Goal: Task Accomplishment & Management: Use online tool/utility

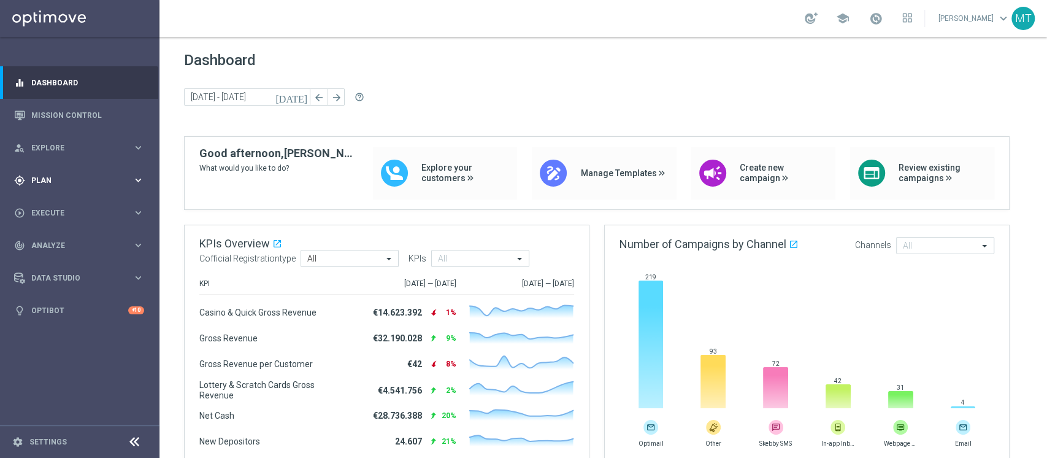
click at [121, 194] on div "gps_fixed Plan keyboard_arrow_right" at bounding box center [79, 180] width 158 height 33
click at [82, 201] on link "Target Groups" at bounding box center [80, 206] width 96 height 10
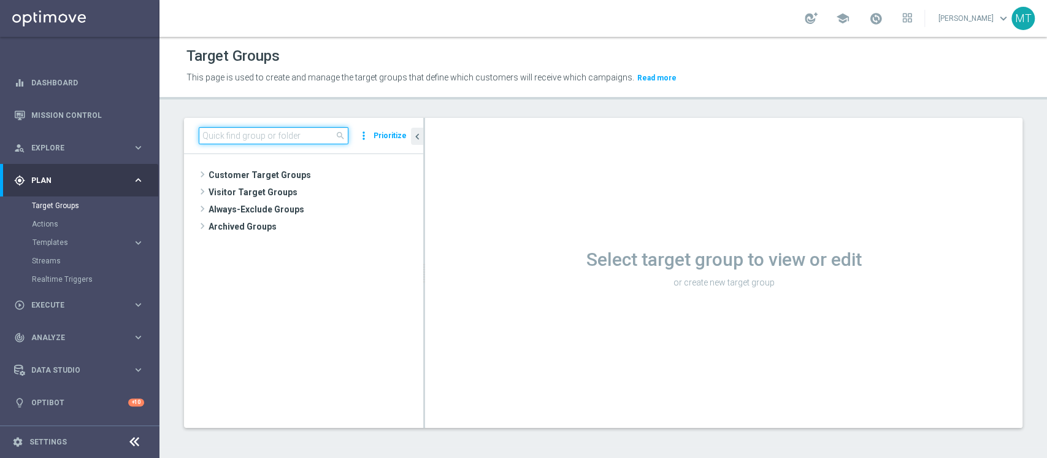
click at [236, 129] on input at bounding box center [274, 135] width 150 height 17
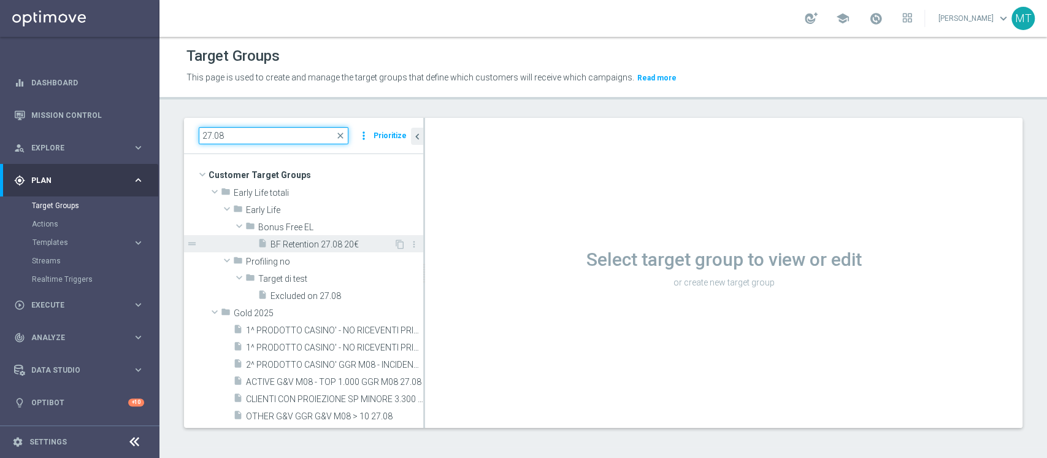
type input "27.08"
click at [311, 239] on span "BF Retention 27.08 20€" at bounding box center [332, 244] width 123 height 10
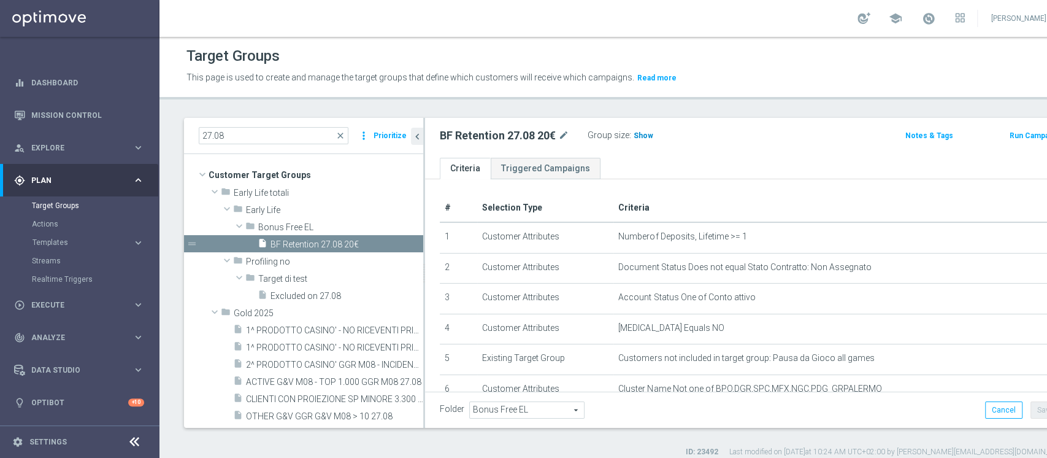
click at [644, 137] on span "Show" at bounding box center [644, 135] width 20 height 9
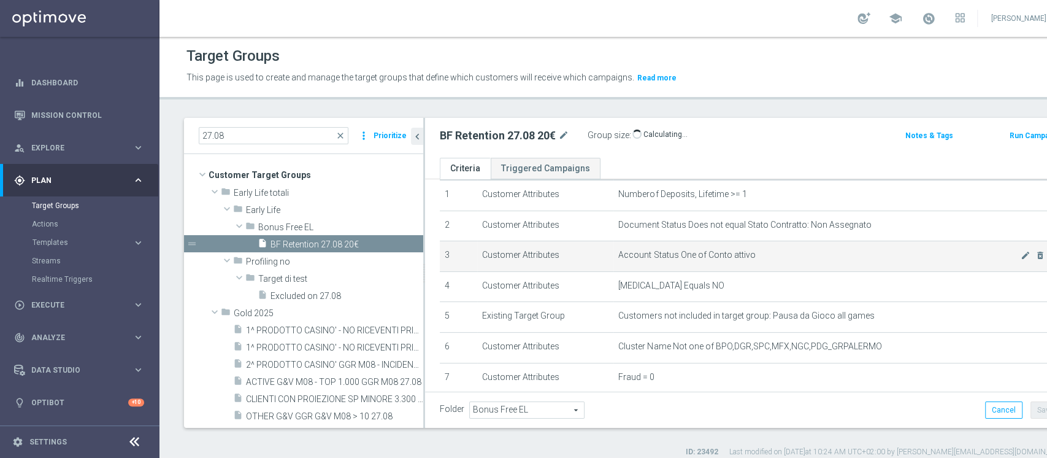
scroll to position [58, 0]
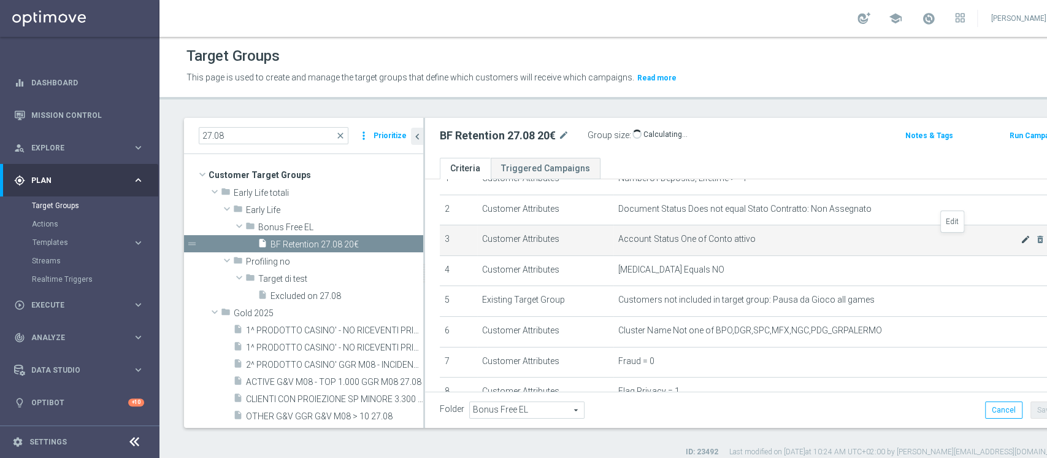
click at [1021, 240] on icon "mode_edit" at bounding box center [1026, 239] width 10 height 10
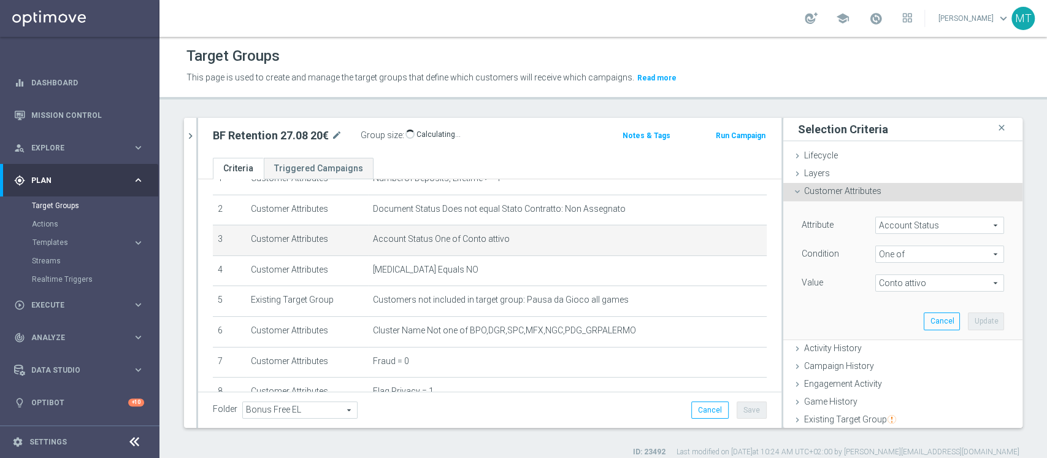
click at [893, 252] on span "One of" at bounding box center [940, 254] width 128 height 16
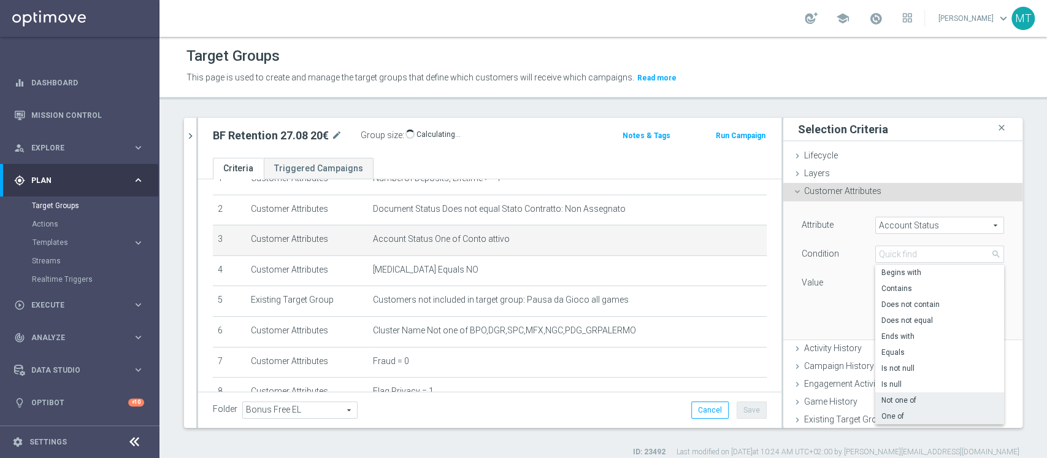
click at [890, 400] on span "Not one of" at bounding box center [940, 400] width 117 height 10
type input "Not one of"
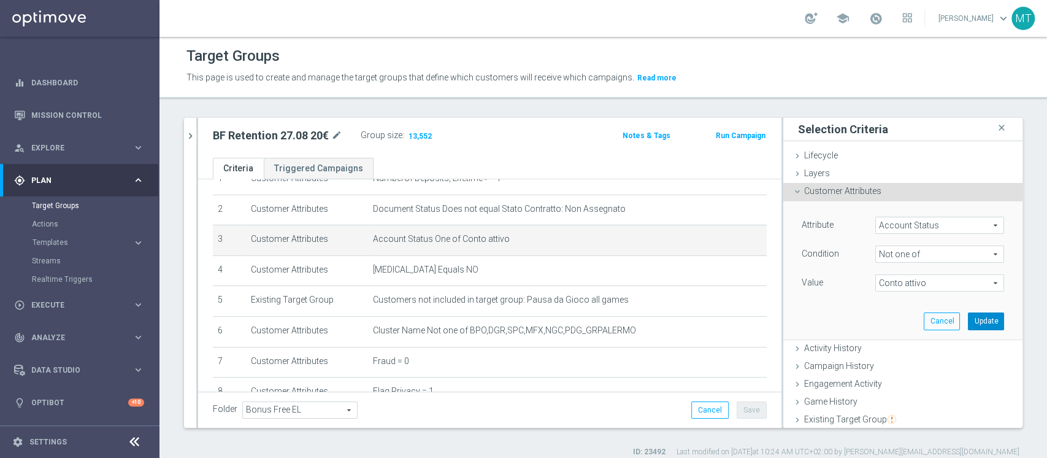
click at [968, 329] on button "Update" at bounding box center [986, 320] width 36 height 17
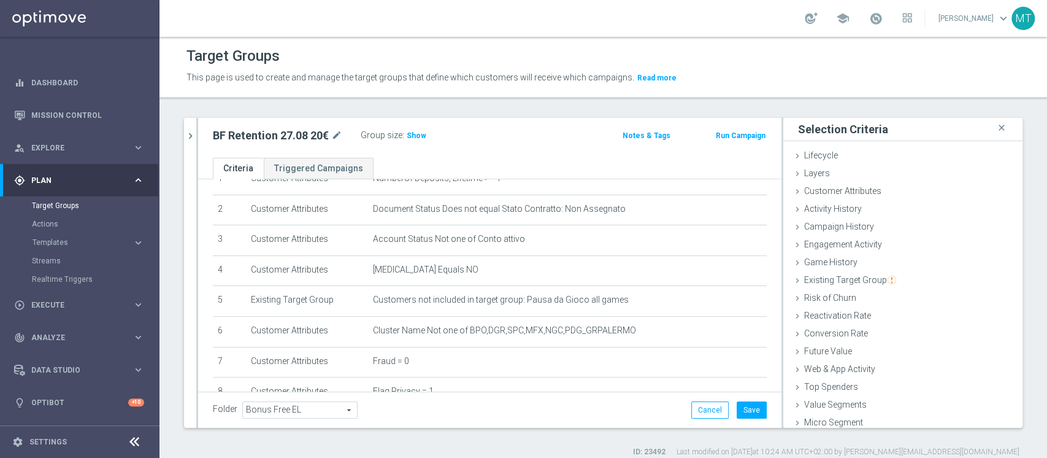
click at [416, 125] on div "BF Retention 27.08 20€ mode_edit Group size : Show Notes & Tags Run Campaign" at bounding box center [490, 138] width 584 height 40
click at [414, 131] on span "Show" at bounding box center [417, 135] width 20 height 9
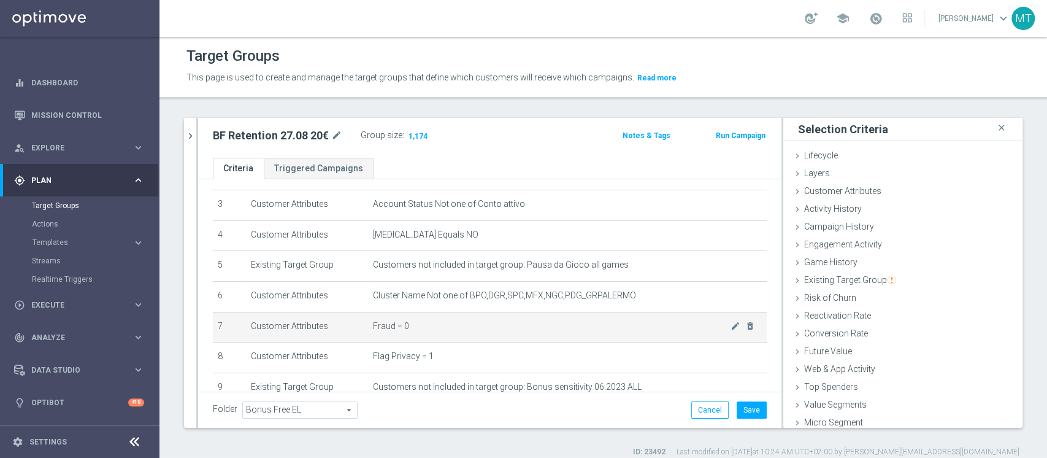
scroll to position [51, 0]
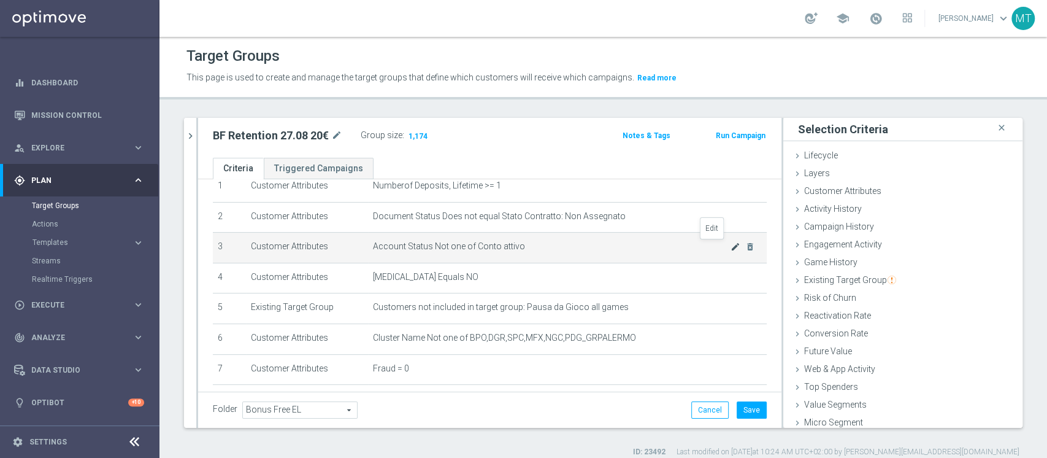
click at [731, 246] on icon "mode_edit" at bounding box center [736, 247] width 10 height 10
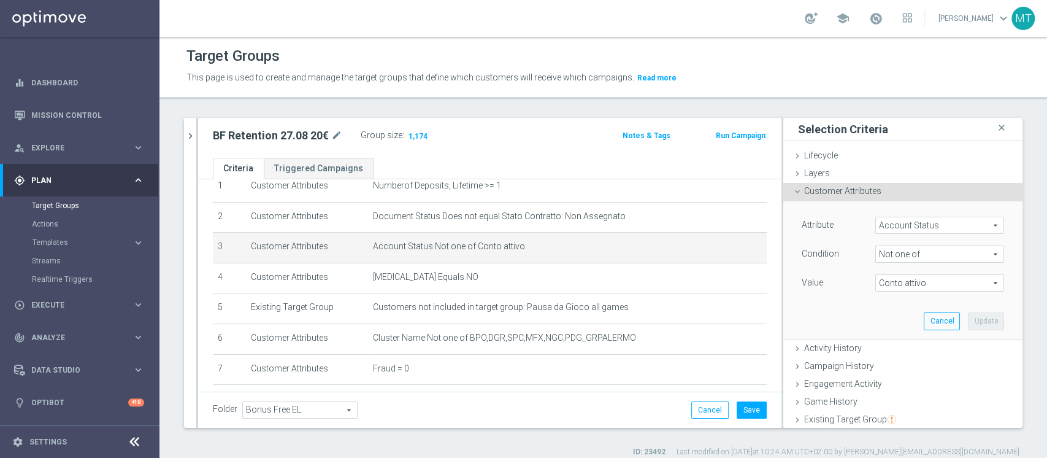
click at [889, 255] on span "Not one of" at bounding box center [940, 254] width 128 height 16
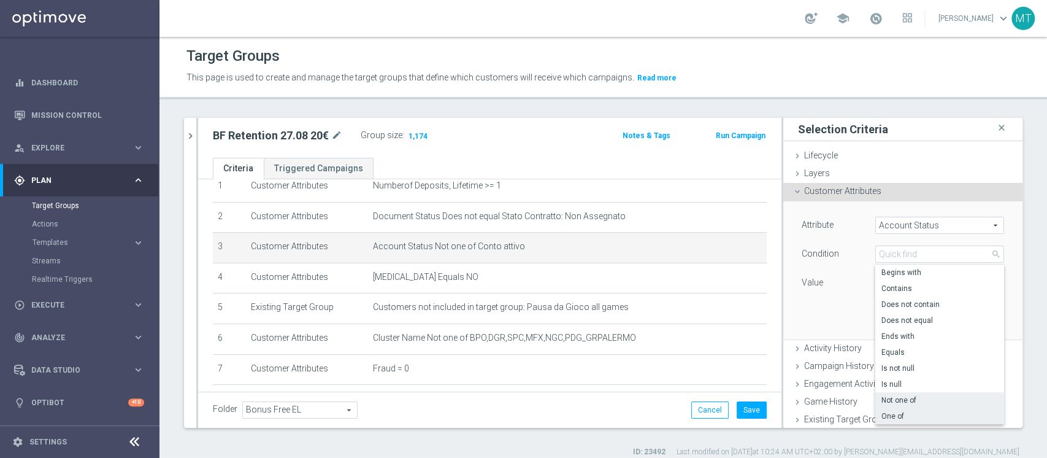
click at [885, 415] on span "One of" at bounding box center [940, 416] width 117 height 10
type input "One of"
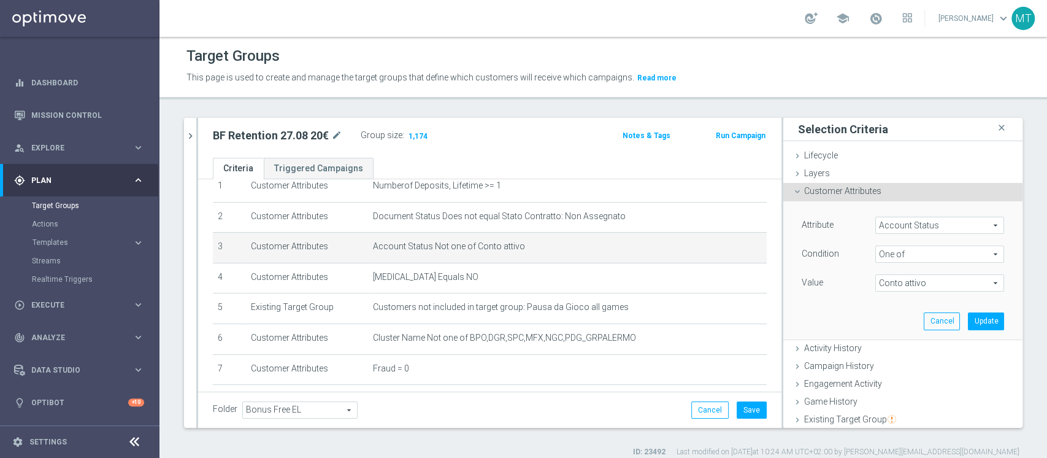
click at [907, 279] on span "Conto attivo" at bounding box center [940, 283] width 128 height 16
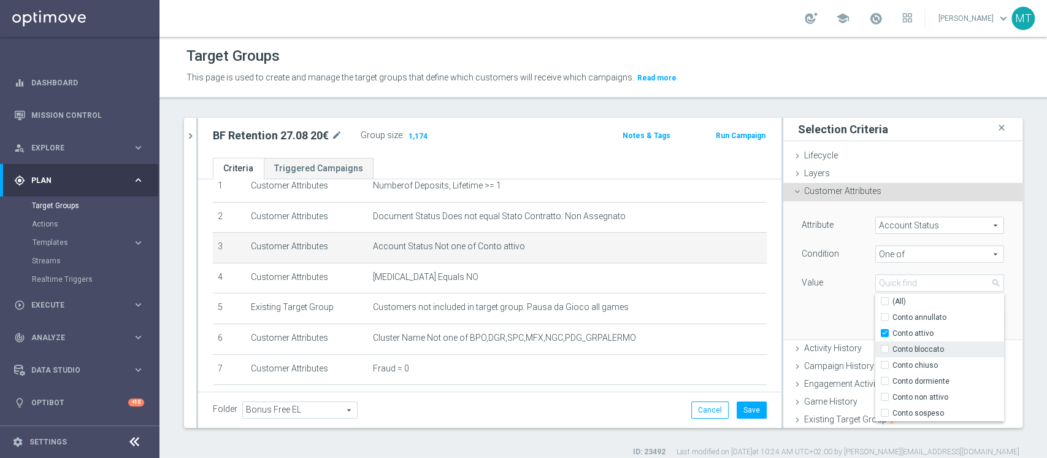
click at [893, 349] on span "Conto bloccato" at bounding box center [949, 349] width 112 height 10
click at [885, 349] on input "Conto bloccato" at bounding box center [889, 349] width 8 height 8
checkbox input "true"
type input "Selected 2 of 7"
click at [893, 333] on span "Conto attivo" at bounding box center [949, 333] width 112 height 10
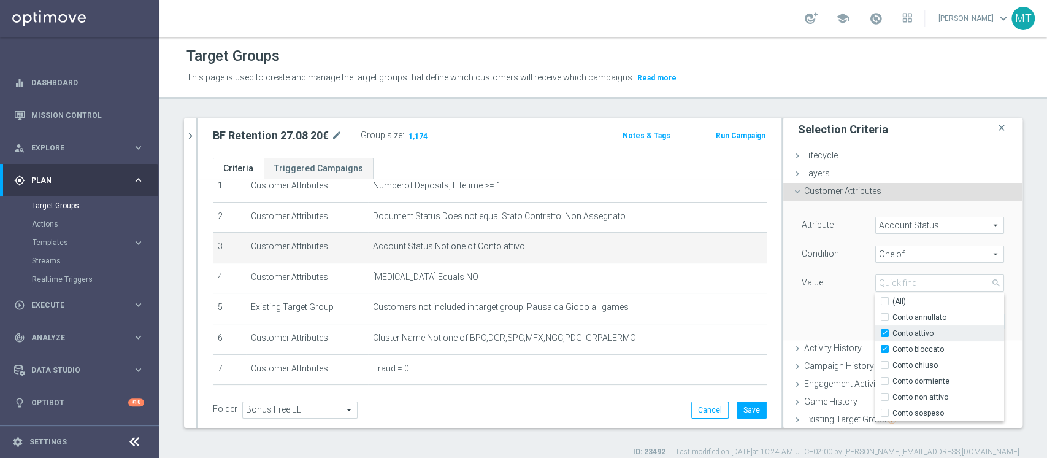
click at [885, 333] on input "Conto attivo" at bounding box center [889, 334] width 8 height 8
checkbox input "false"
type input "Conto bloccato"
click at [836, 300] on div "Attribute Account Status Account Status arrow_drop_down search Condition One of…" at bounding box center [903, 269] width 221 height 137
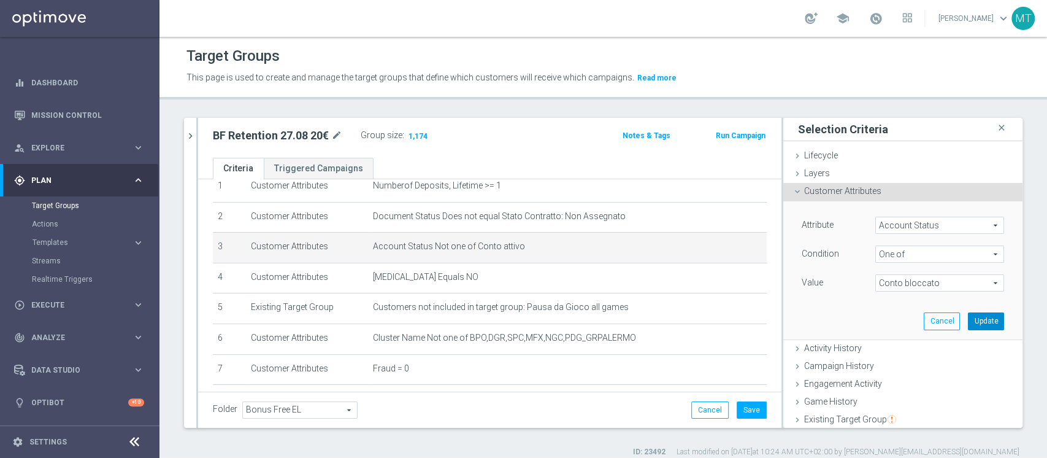
click at [968, 317] on button "Update" at bounding box center [986, 320] width 36 height 17
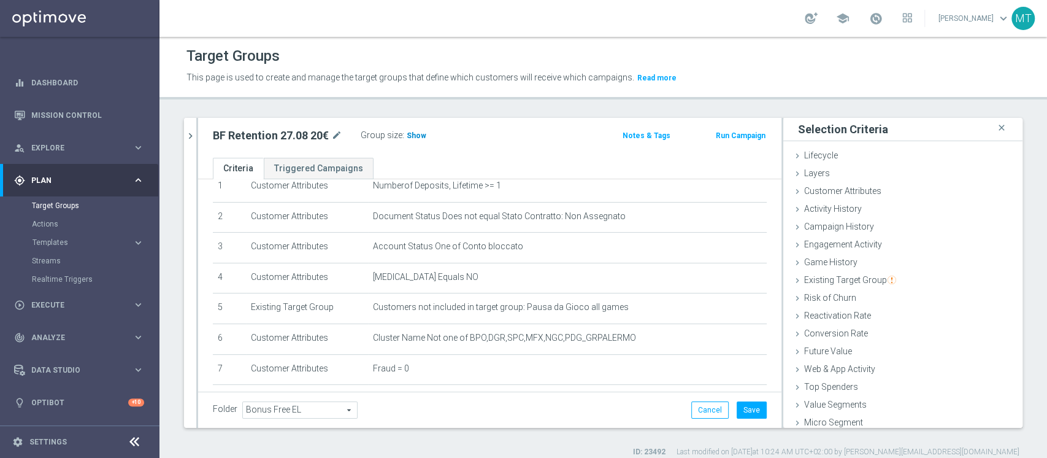
click at [417, 140] on h3 "Show" at bounding box center [417, 136] width 22 height 14
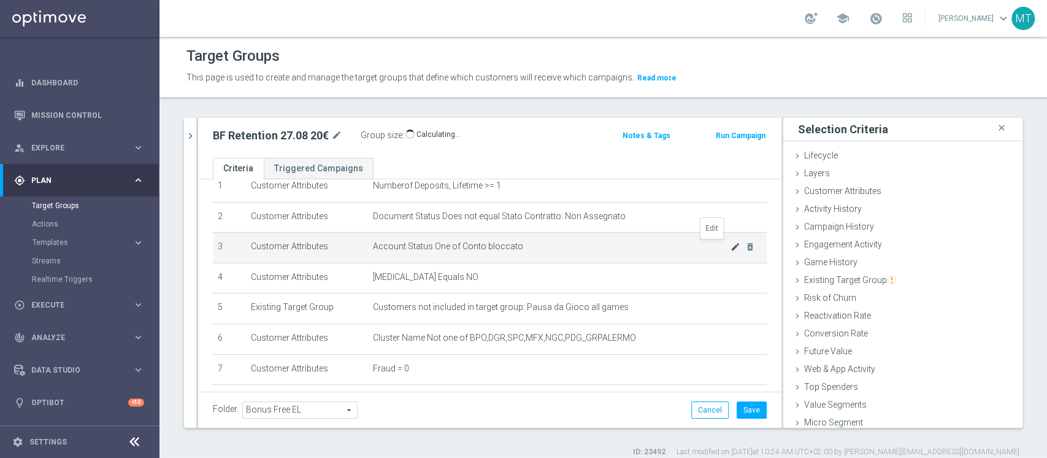
click at [731, 249] on icon "mode_edit" at bounding box center [736, 247] width 10 height 10
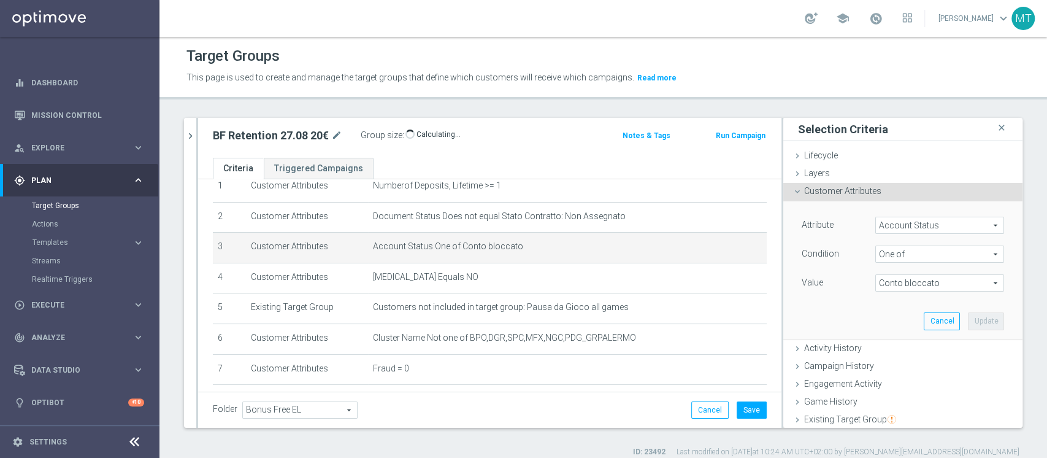
click at [923, 287] on span "Conto bloccato" at bounding box center [940, 283] width 128 height 16
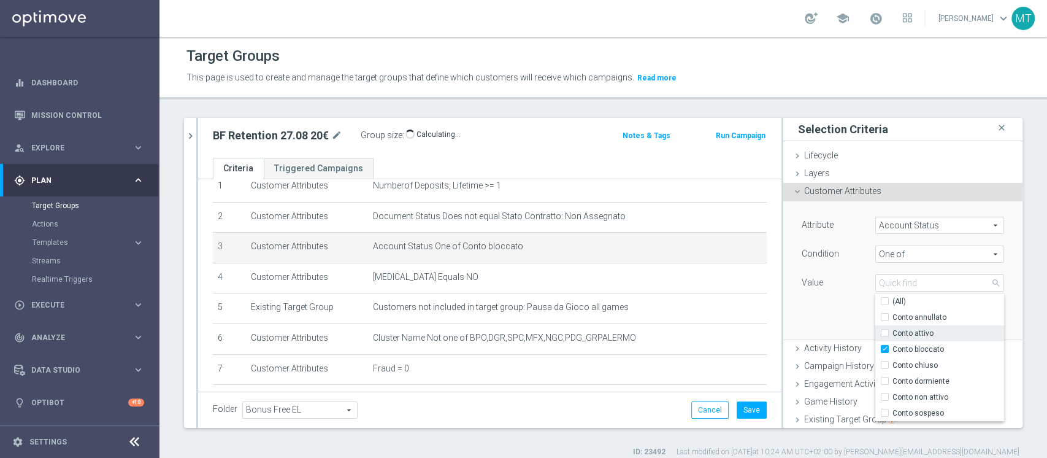
click at [885, 333] on input "Conto attivo" at bounding box center [889, 334] width 8 height 8
checkbox input "true"
type input "Selected 2 of 7"
click at [893, 345] on span "Conto bloccato" at bounding box center [949, 349] width 112 height 10
click at [893, 345] on input "Conto bloccato" at bounding box center [889, 349] width 8 height 8
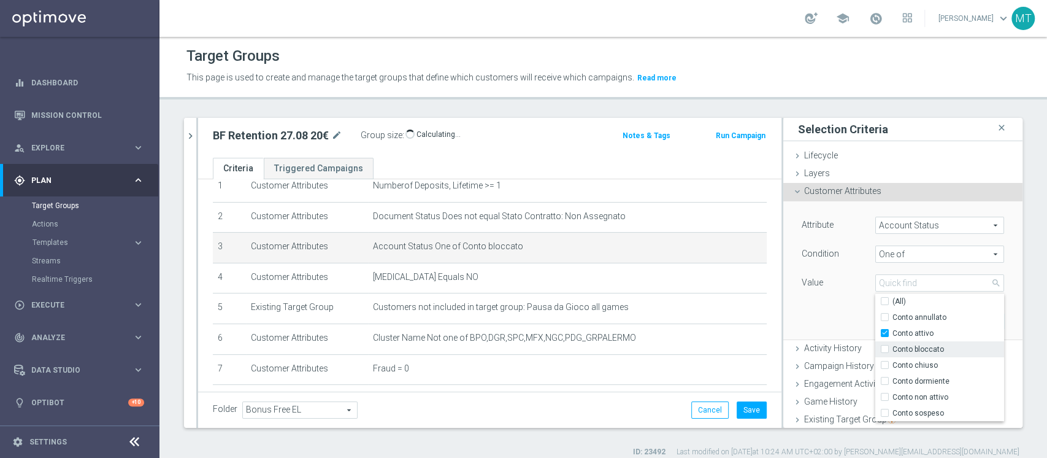
checkbox input "false"
type input "Conto attivo"
click at [823, 325] on div "Attribute Account Status Account Status arrow_drop_down search Condition One of…" at bounding box center [903, 269] width 221 height 137
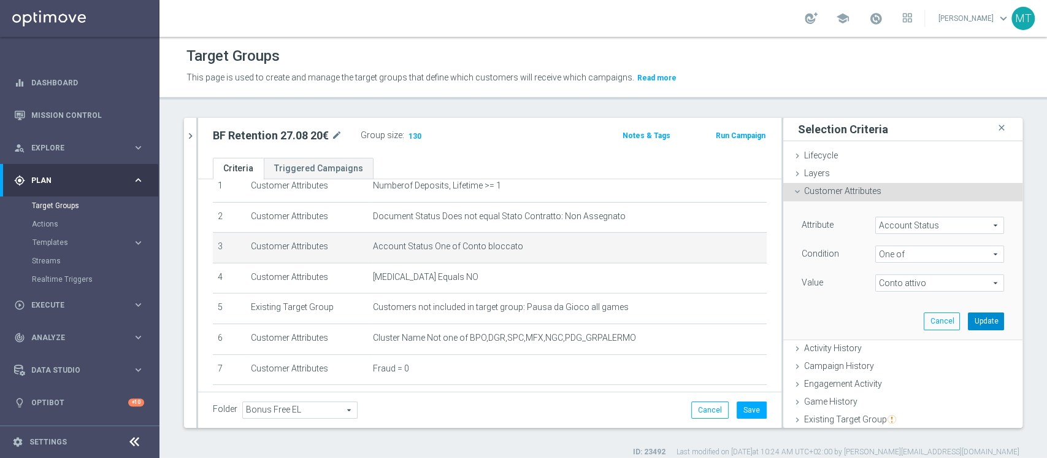
click at [968, 324] on button "Update" at bounding box center [986, 320] width 36 height 17
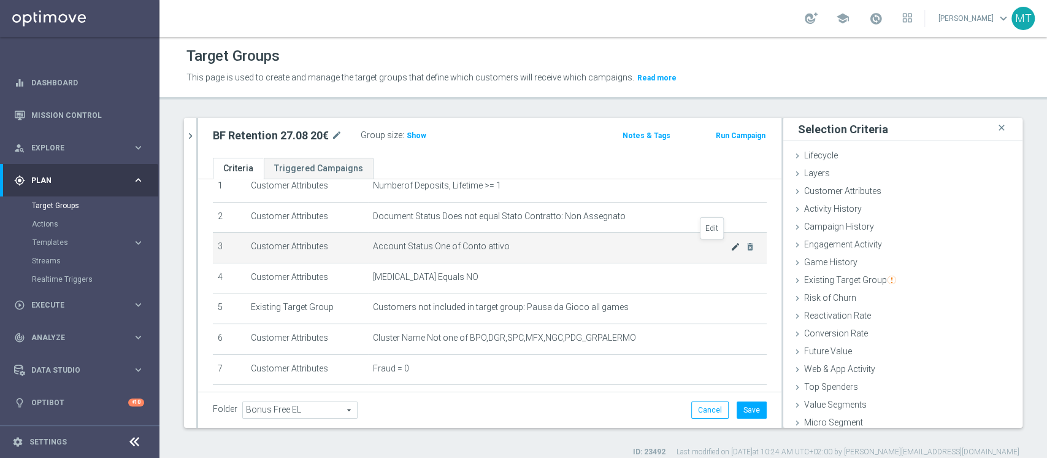
click at [731, 245] on icon "mode_edit" at bounding box center [736, 247] width 10 height 10
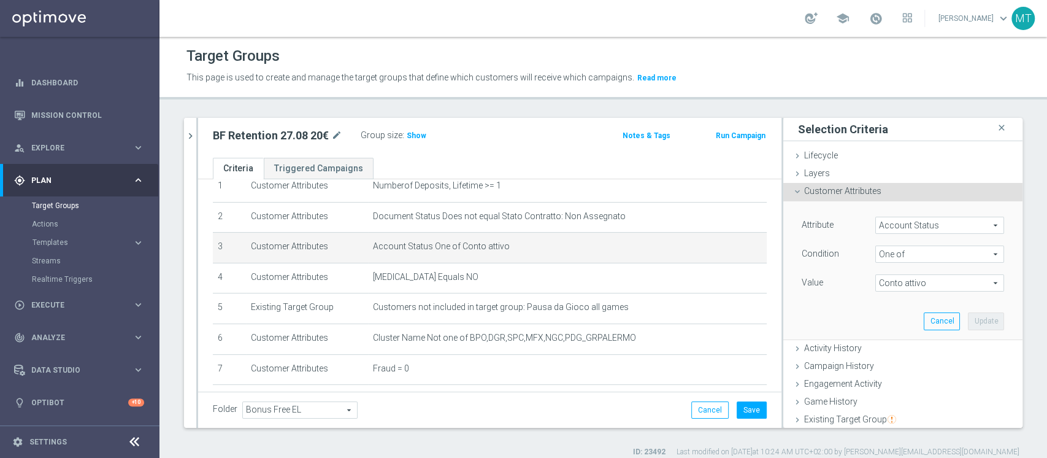
click at [902, 281] on span "Conto attivo" at bounding box center [940, 283] width 128 height 16
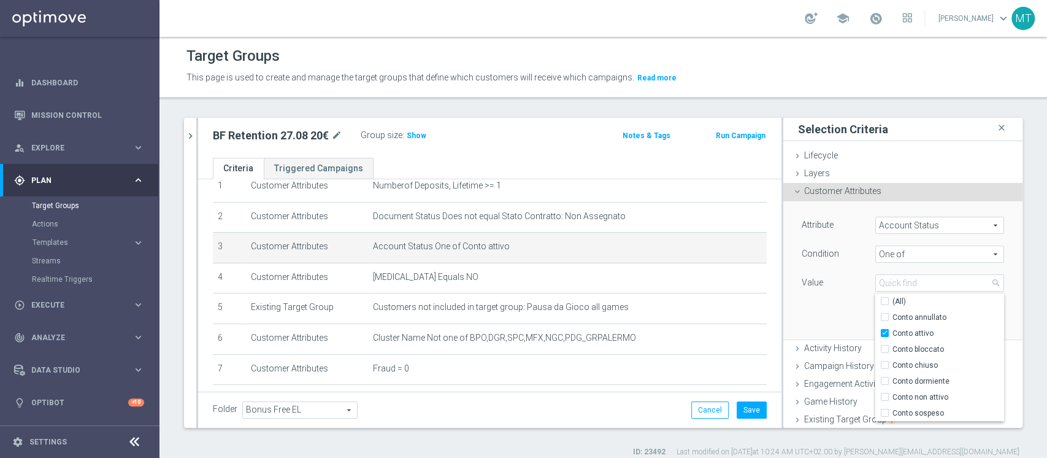
click at [884, 248] on span "One of" at bounding box center [940, 254] width 128 height 16
click at [819, 322] on div "Attribute Account Status Account Status arrow_drop_down search Condition One of…" at bounding box center [903, 269] width 221 height 137
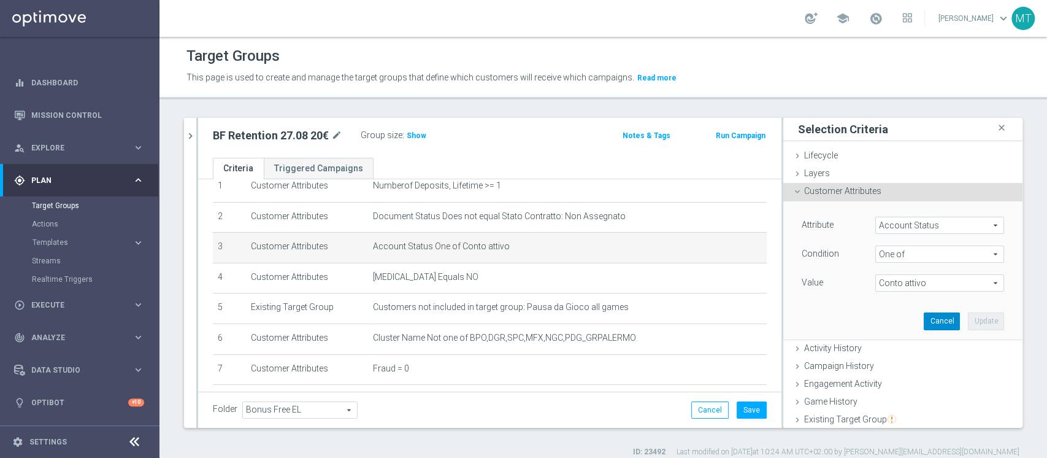
click at [924, 318] on button "Cancel" at bounding box center [942, 320] width 36 height 17
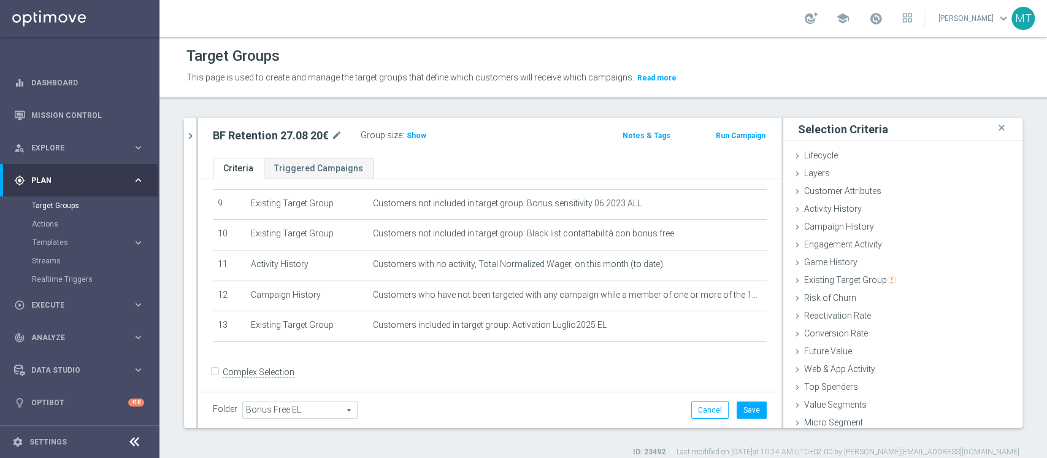
scroll to position [285, 0]
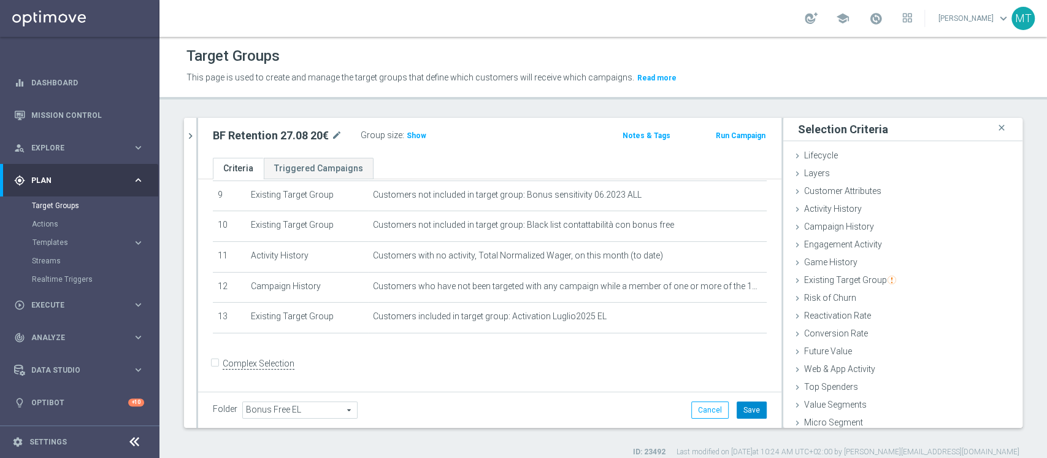
click at [739, 409] on button "Save" at bounding box center [752, 409] width 30 height 17
click at [407, 134] on span "Show" at bounding box center [417, 135] width 20 height 9
click at [196, 137] on div at bounding box center [197, 273] width 2 height 310
click at [187, 133] on icon "chevron_right" at bounding box center [191, 136] width 12 height 12
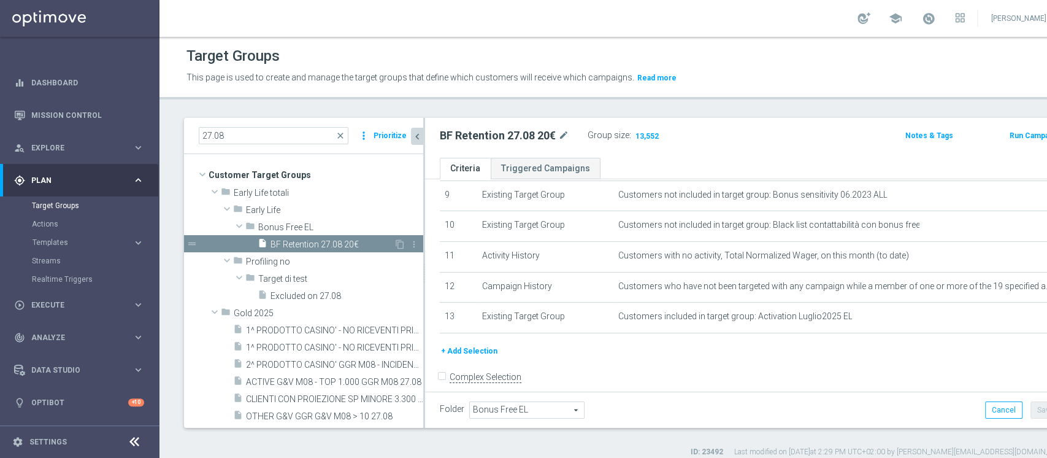
click at [317, 247] on span "BF Retention 27.08 20€" at bounding box center [332, 244] width 123 height 10
click at [645, 139] on span "Show" at bounding box center [644, 135] width 20 height 9
click at [1009, 130] on button "Run Campaign" at bounding box center [1035, 136] width 52 height 14
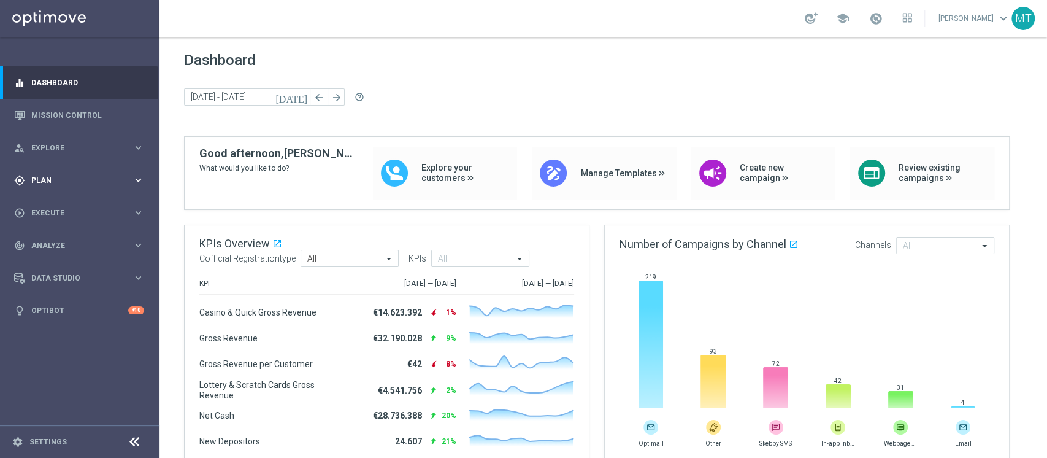
click at [42, 170] on div "gps_fixed Plan keyboard_arrow_right" at bounding box center [79, 180] width 158 height 33
click at [41, 204] on link "Target Groups" at bounding box center [80, 206] width 96 height 10
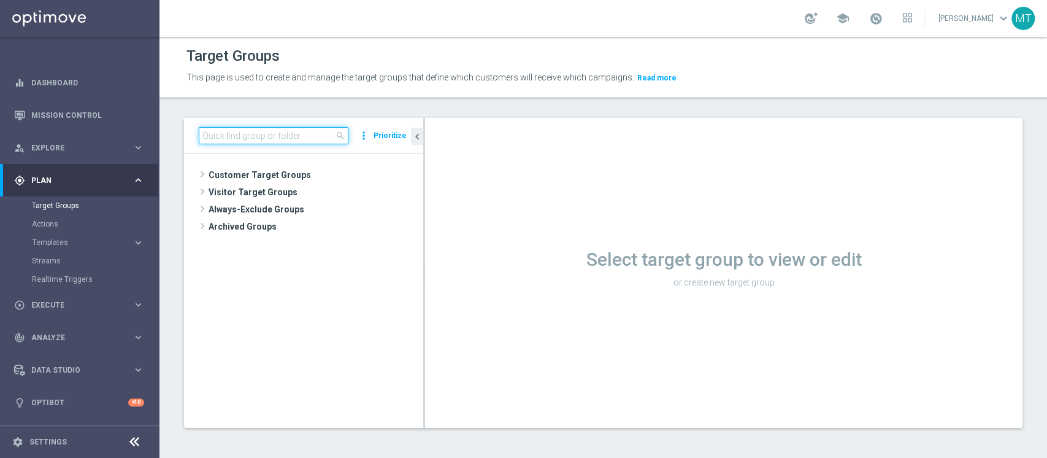
click at [334, 139] on input at bounding box center [274, 135] width 150 height 17
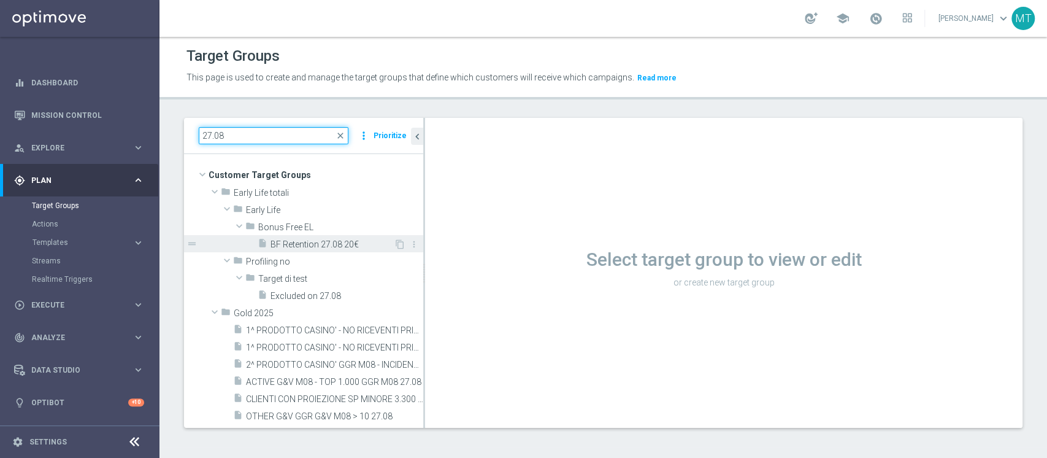
type input "27.08"
click at [323, 246] on span "BF Retention 27.08 20€" at bounding box center [332, 244] width 123 height 10
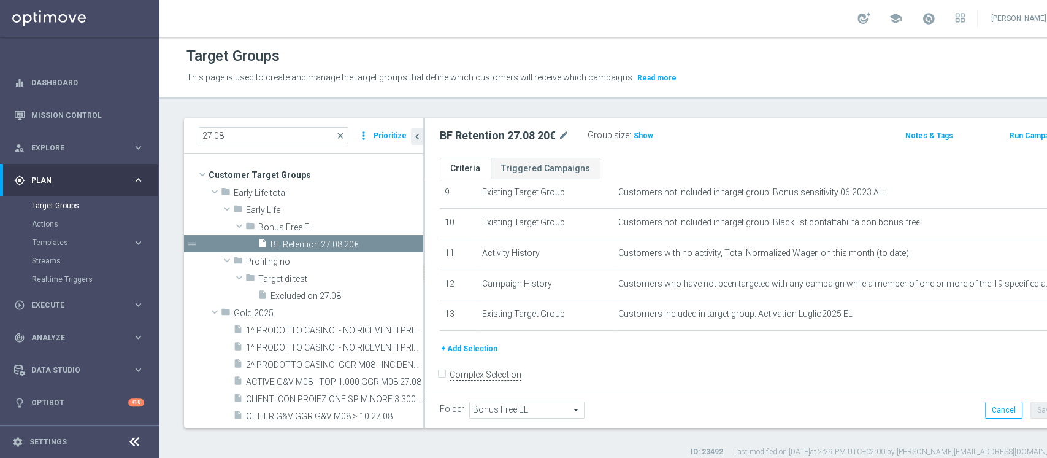
scroll to position [299, 0]
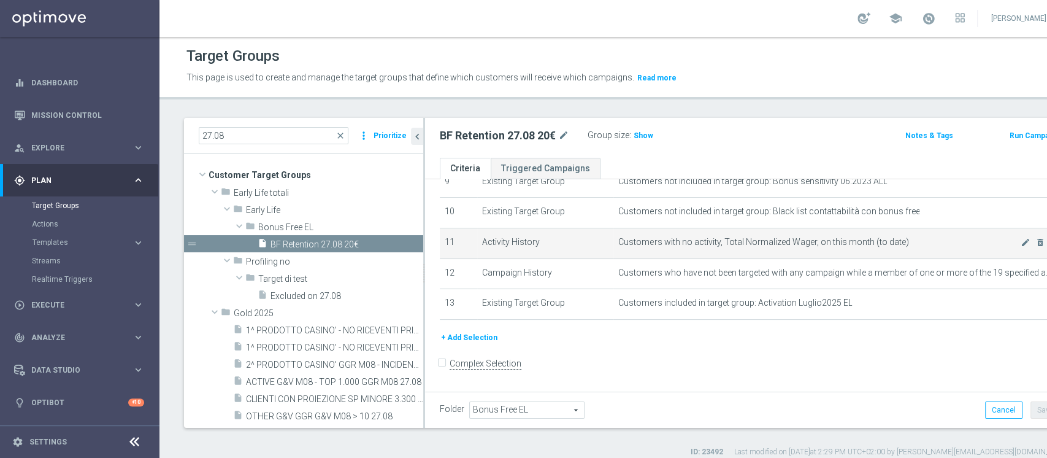
click at [677, 244] on span "Customers with no activity, Total Normalized Wager, on this month (to date)" at bounding box center [820, 242] width 403 height 10
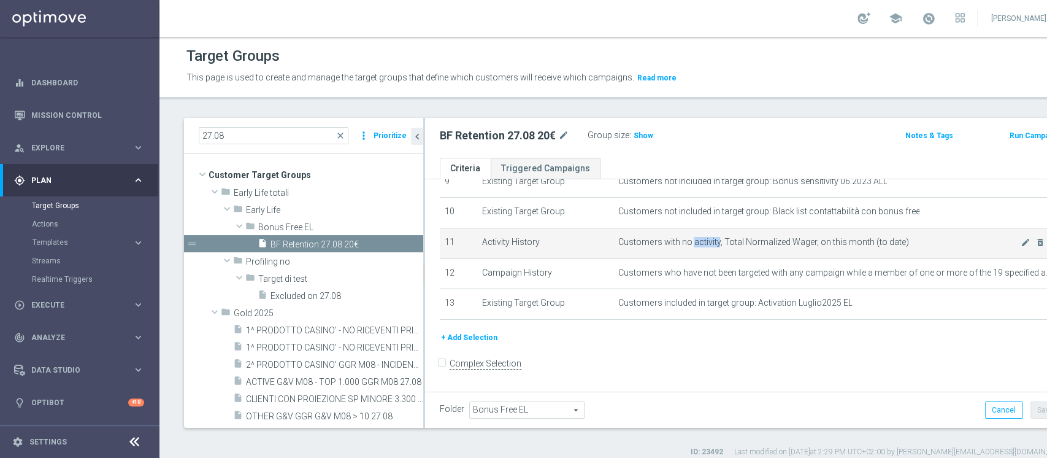
click at [677, 244] on span "Customers with no activity, Total Normalized Wager, on this month (to date)" at bounding box center [820, 242] width 403 height 10
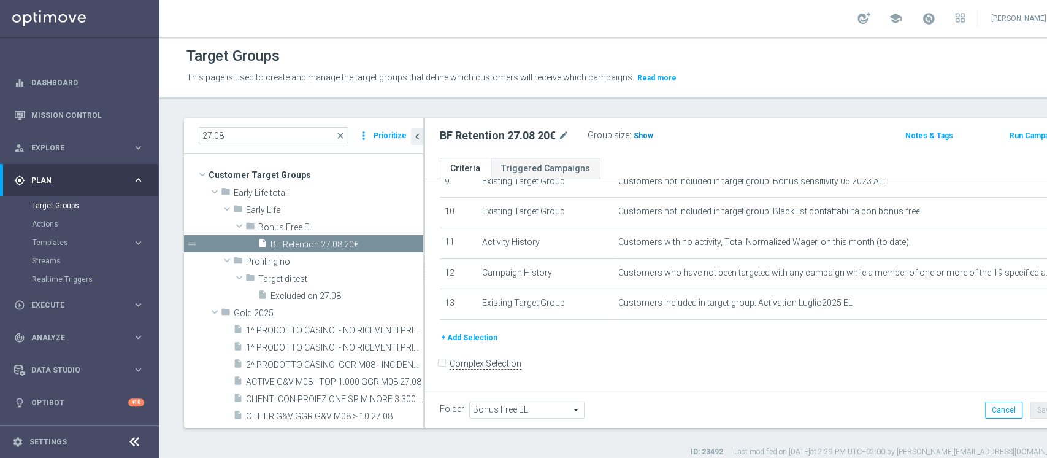
click at [646, 139] on span "Show" at bounding box center [644, 135] width 20 height 9
click at [1009, 142] on button "Run Campaign" at bounding box center [1035, 136] width 52 height 14
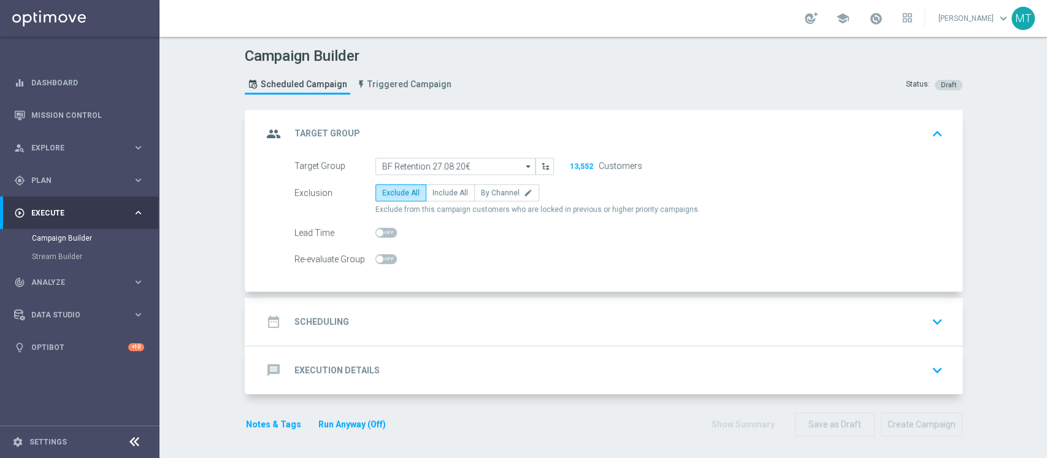
click at [514, 317] on div "date_range Scheduling keyboard_arrow_down" at bounding box center [605, 321] width 685 height 23
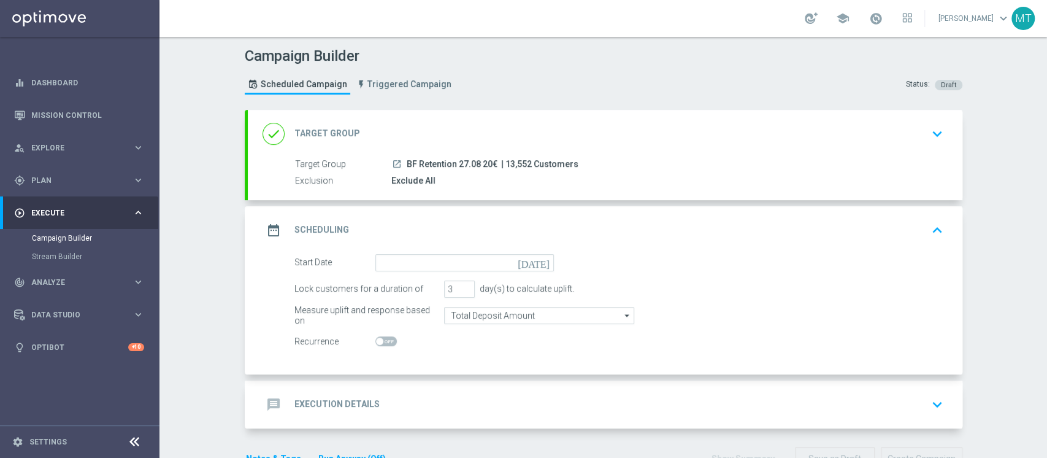
scroll to position [36, 0]
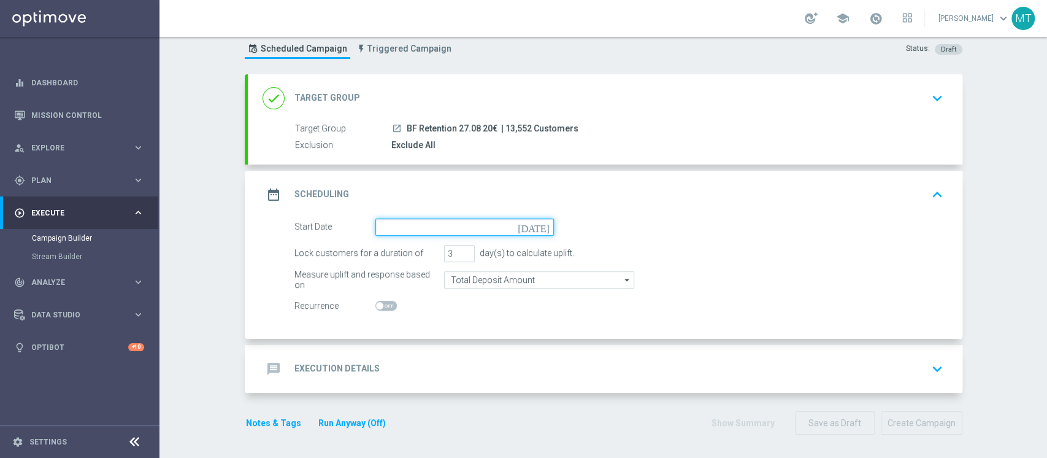
click at [448, 233] on input at bounding box center [465, 226] width 179 height 17
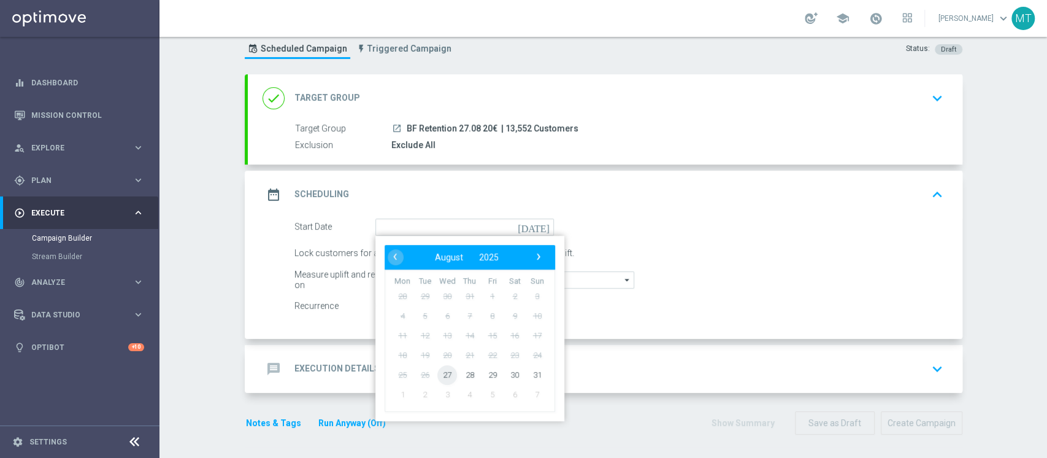
click at [446, 374] on span "27" at bounding box center [448, 375] width 20 height 20
type input "[DATE]"
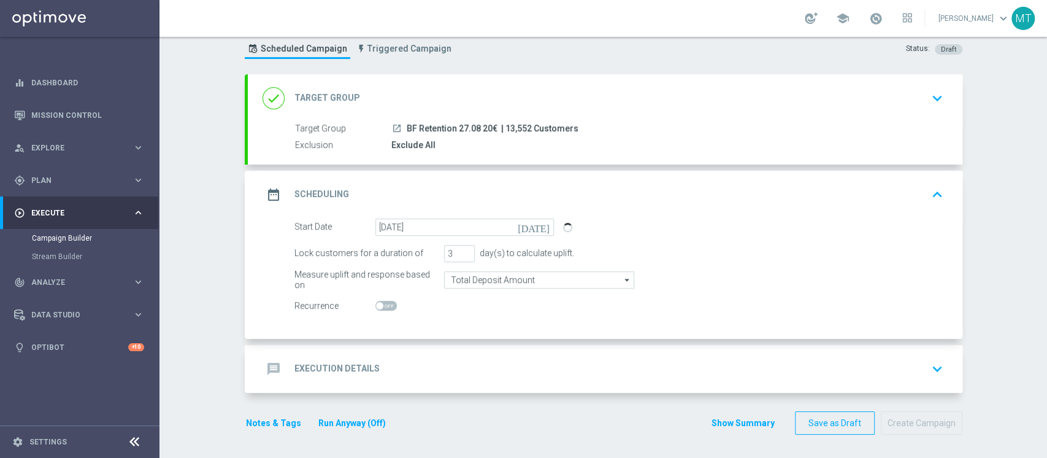
click at [453, 374] on div "message Execution Details keyboard_arrow_down" at bounding box center [605, 368] width 685 height 23
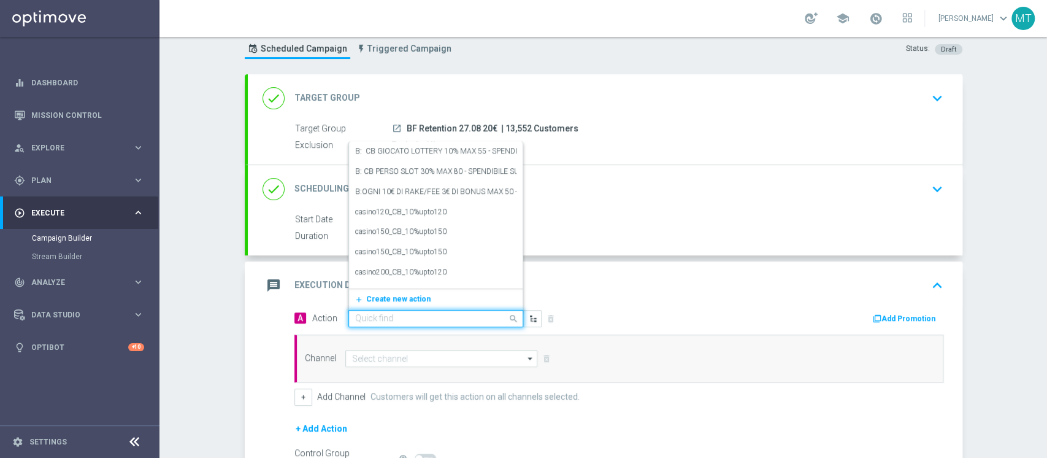
click at [447, 317] on input "text" at bounding box center [423, 319] width 137 height 10
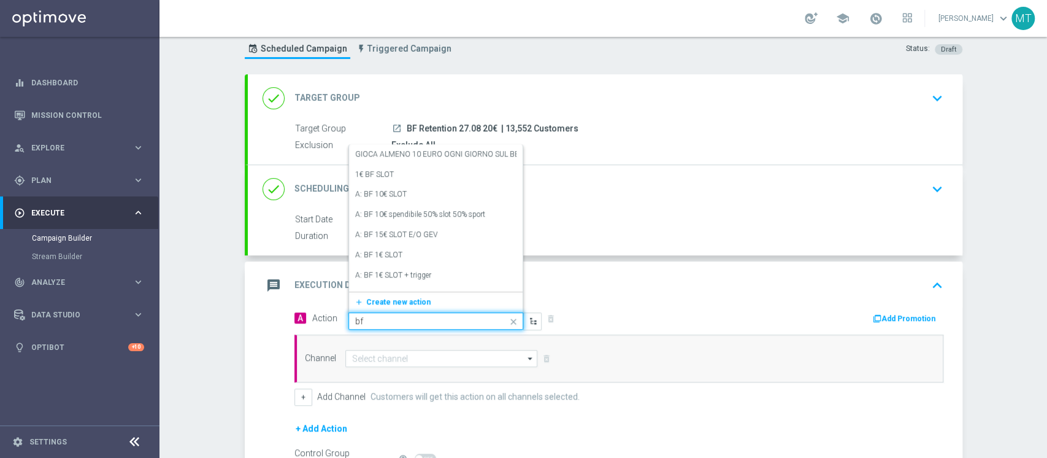
type input "bf e"
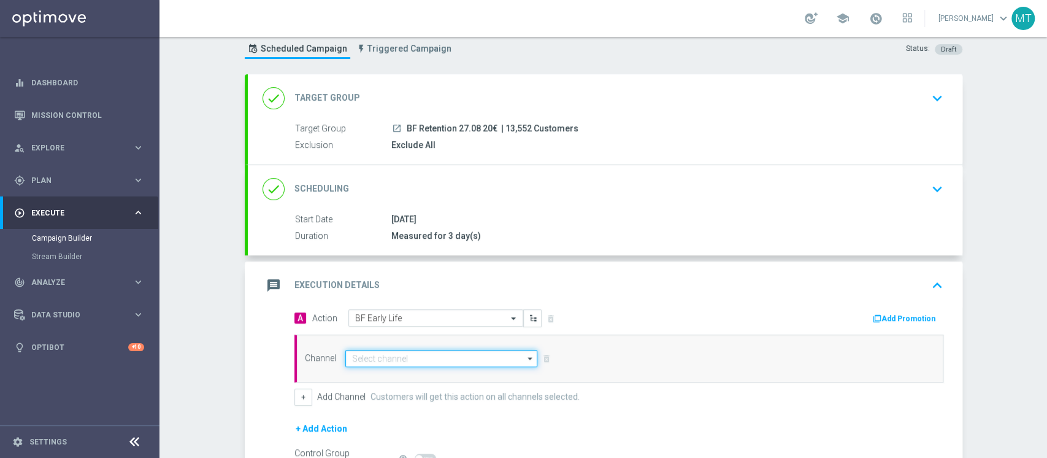
click at [481, 365] on input at bounding box center [441, 358] width 193 height 17
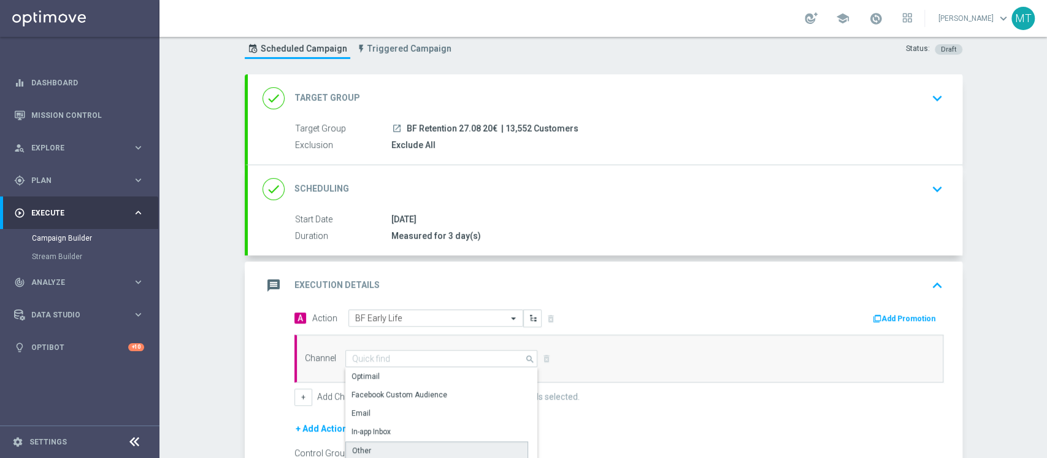
click at [436, 441] on div "Other" at bounding box center [436, 450] width 183 height 18
type input "Other"
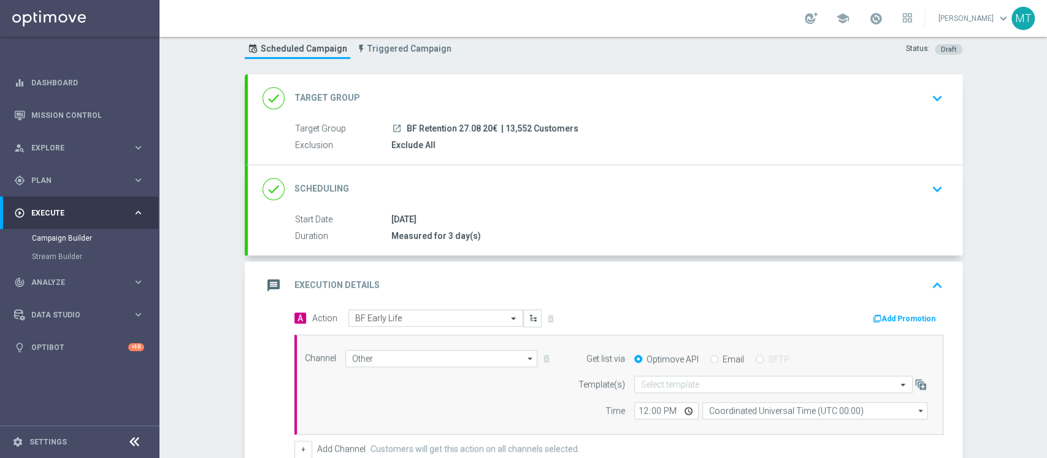
click at [711, 357] on div "Email" at bounding box center [728, 358] width 34 height 11
click at [711, 357] on input "Email" at bounding box center [715, 360] width 8 height 8
radio input "true"
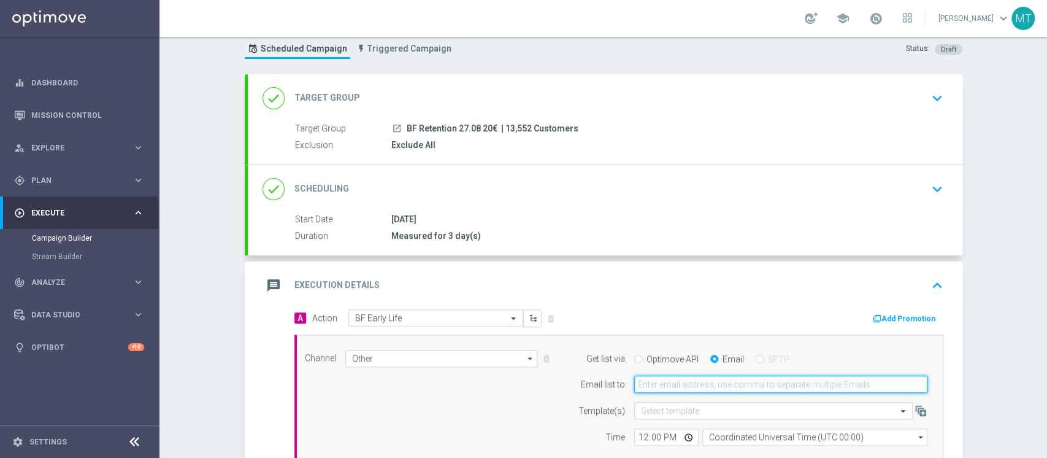
click at [706, 376] on input "email" at bounding box center [781, 384] width 293 height 17
type input "[PERSON_NAME][EMAIL_ADDRESS][DOMAIN_NAME]"
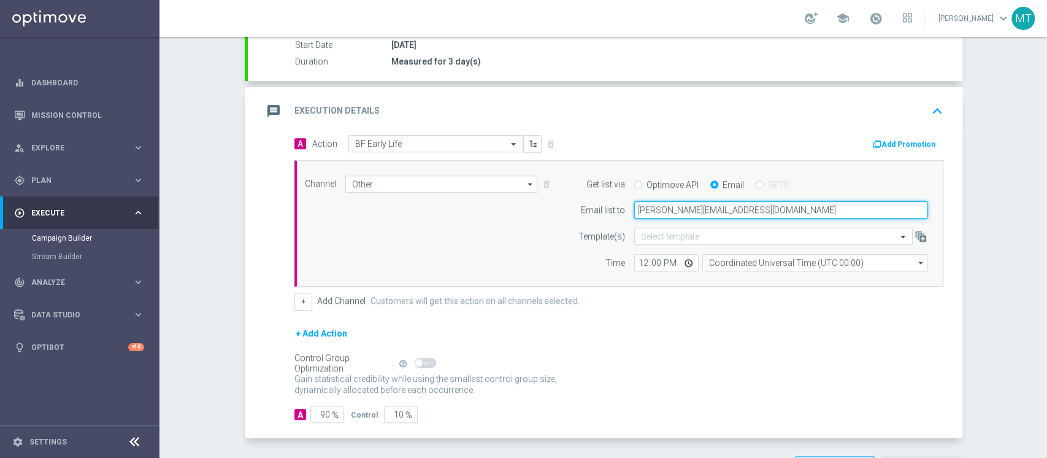
scroll to position [231, 0]
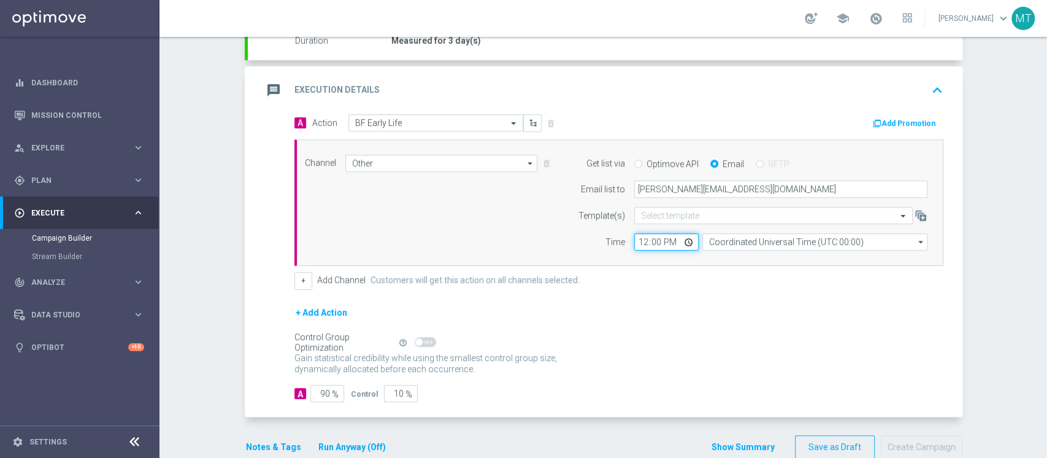
click at [638, 248] on input "12:00" at bounding box center [667, 241] width 64 height 17
type input "15:15"
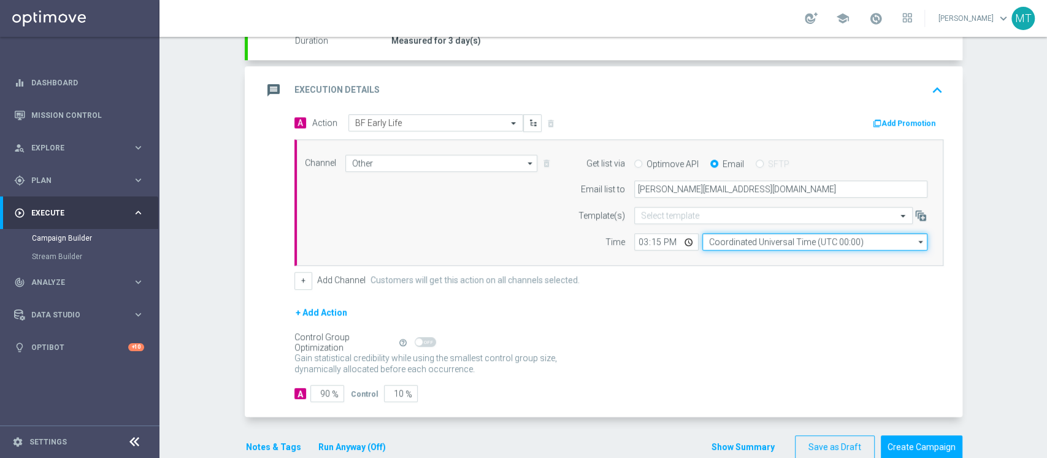
click at [739, 238] on input "Coordinated Universal Time (UTC 00:00)" at bounding box center [815, 241] width 225 height 17
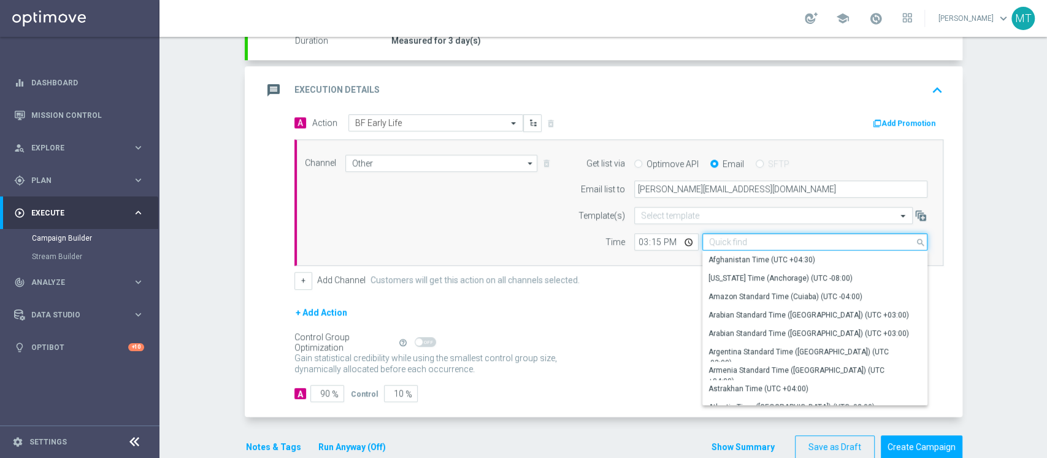
click at [739, 238] on input at bounding box center [815, 241] width 225 height 17
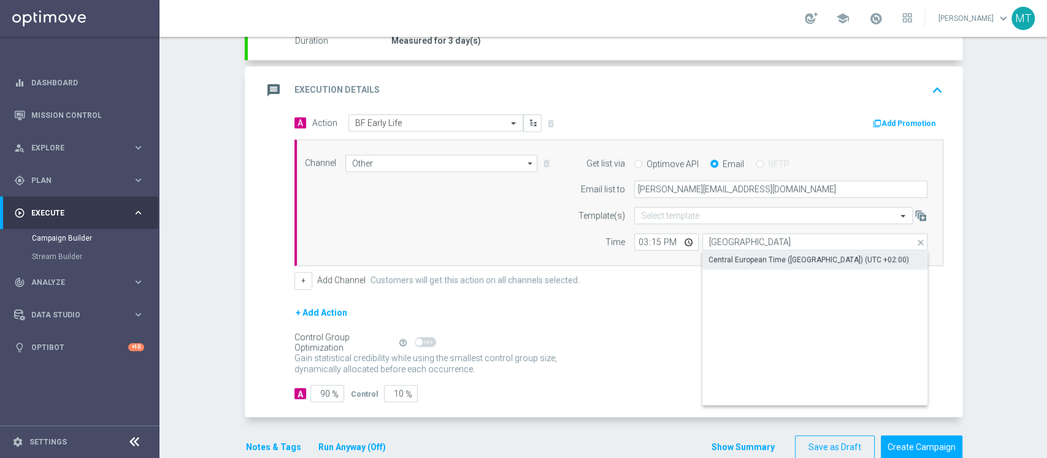
click at [747, 254] on div "Central European Time ([GEOGRAPHIC_DATA]) (UTC +02:00)" at bounding box center [809, 259] width 201 height 11
type input "Central European Time ([GEOGRAPHIC_DATA]) (UTC +02:00)"
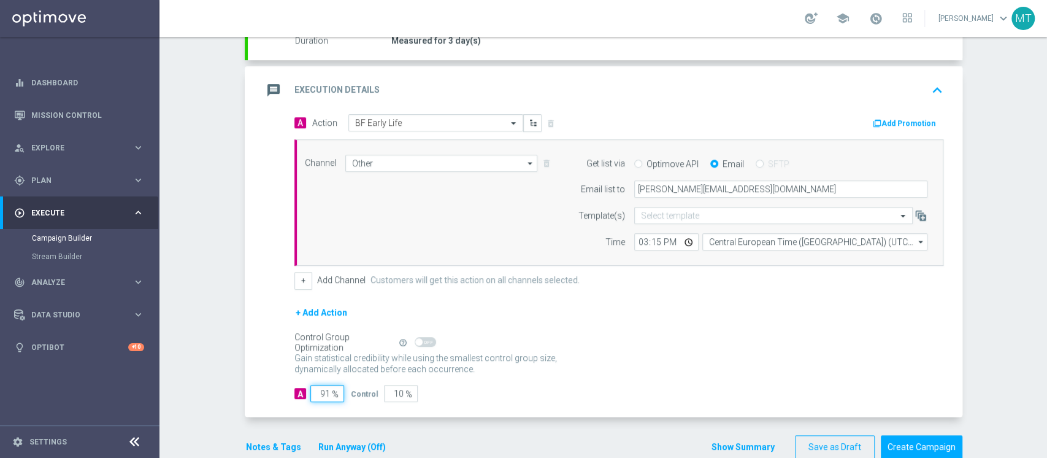
click at [318, 393] on input "91" at bounding box center [328, 393] width 34 height 17
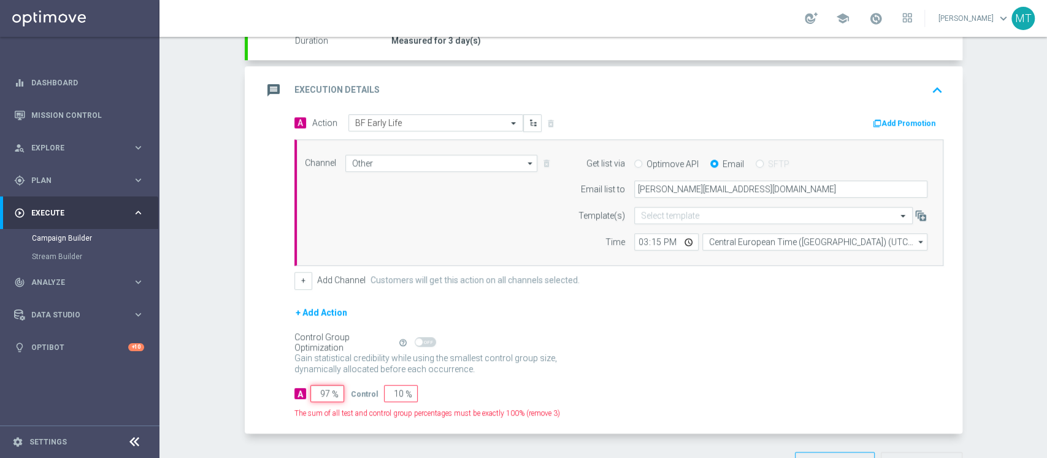
type input "98"
type input "2"
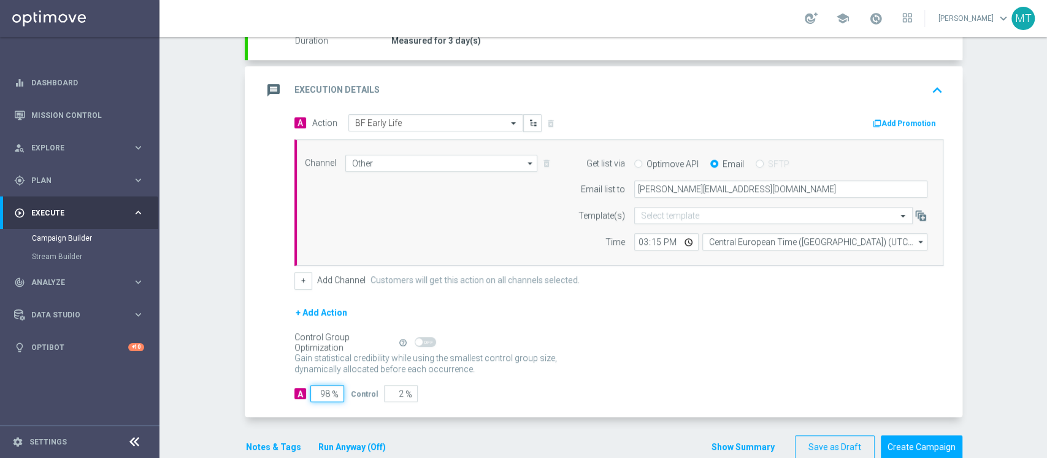
type input "99"
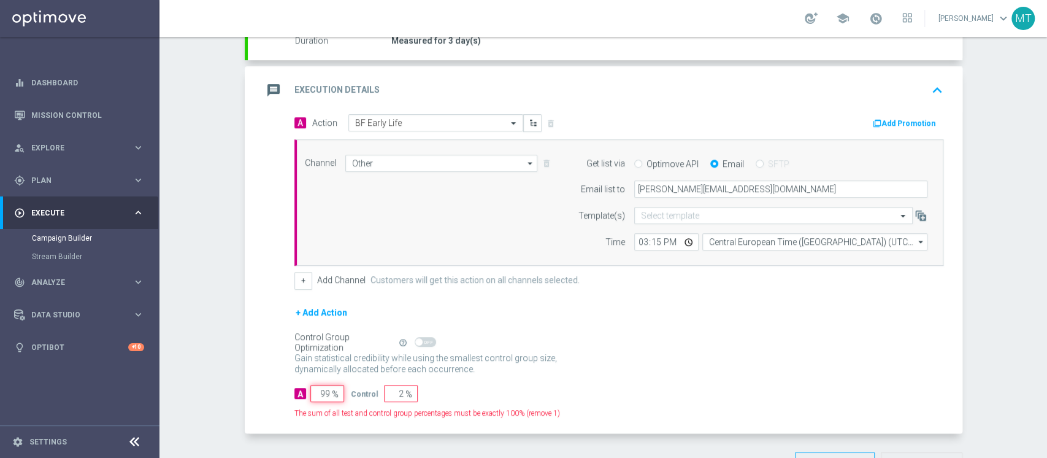
type input "1"
type input "100"
type input "0"
type input "100"
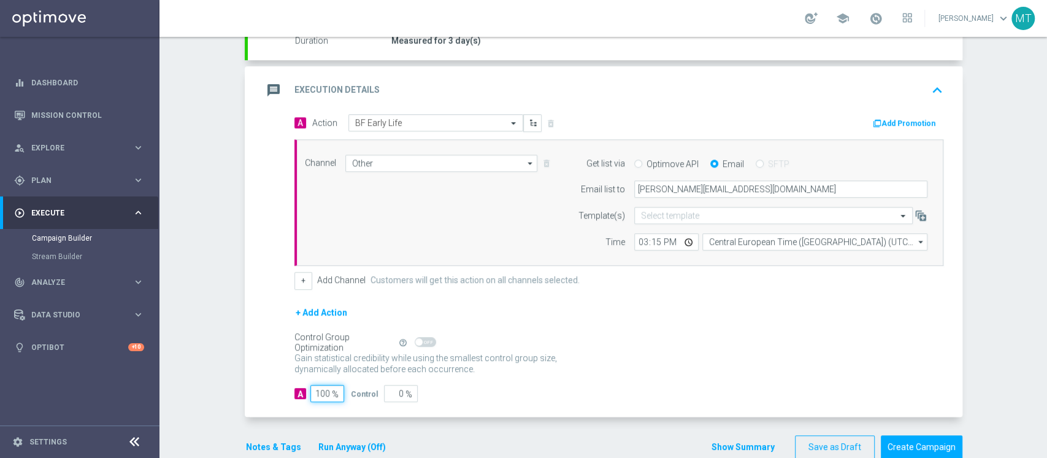
scroll to position [255, 0]
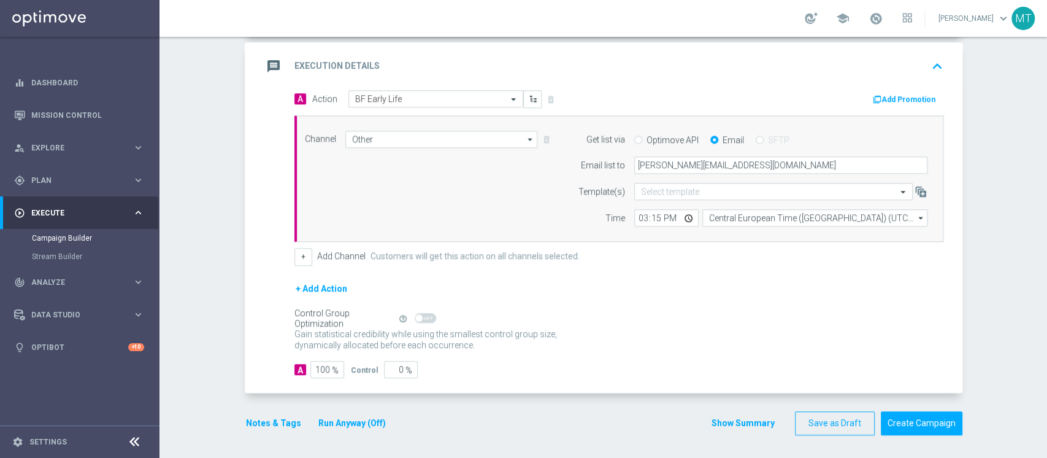
click at [282, 418] on button "Notes & Tags" at bounding box center [274, 422] width 58 height 15
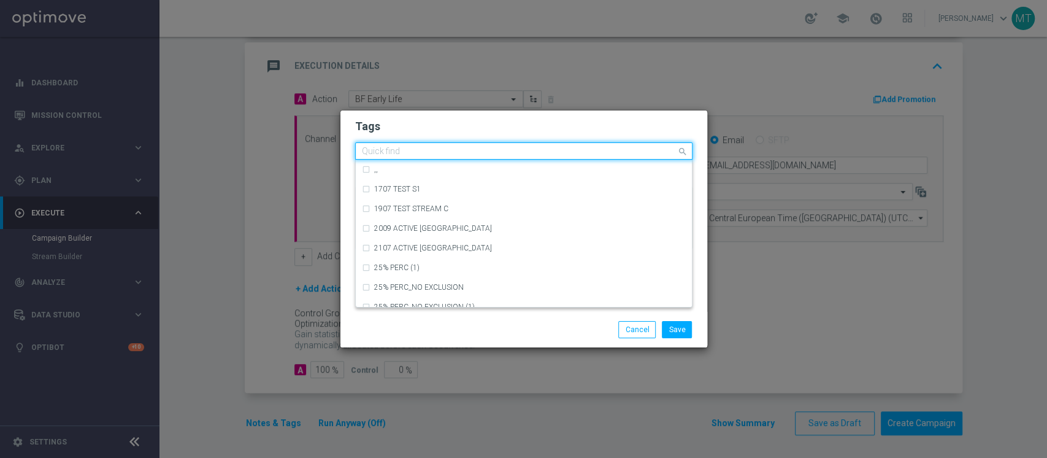
click at [395, 156] on div at bounding box center [518, 153] width 317 height 12
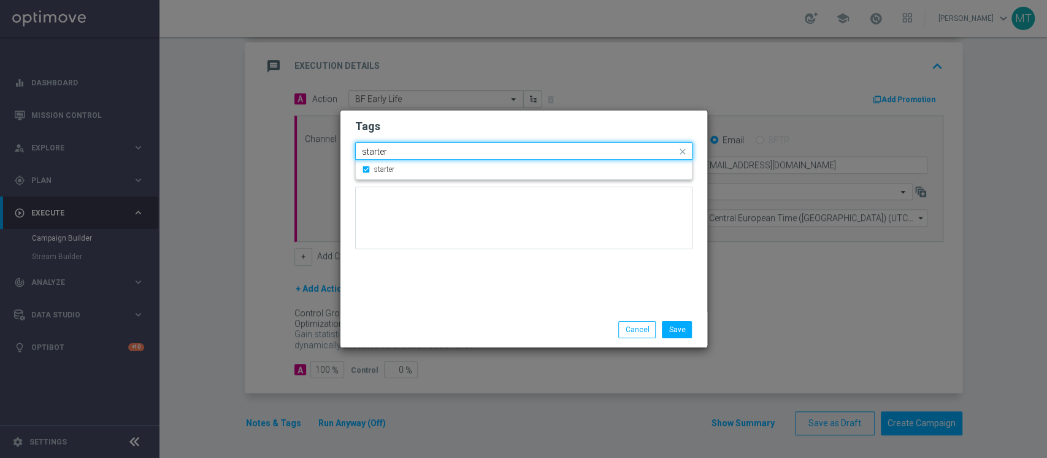
click at [395, 156] on div "starter" at bounding box center [518, 153] width 317 height 12
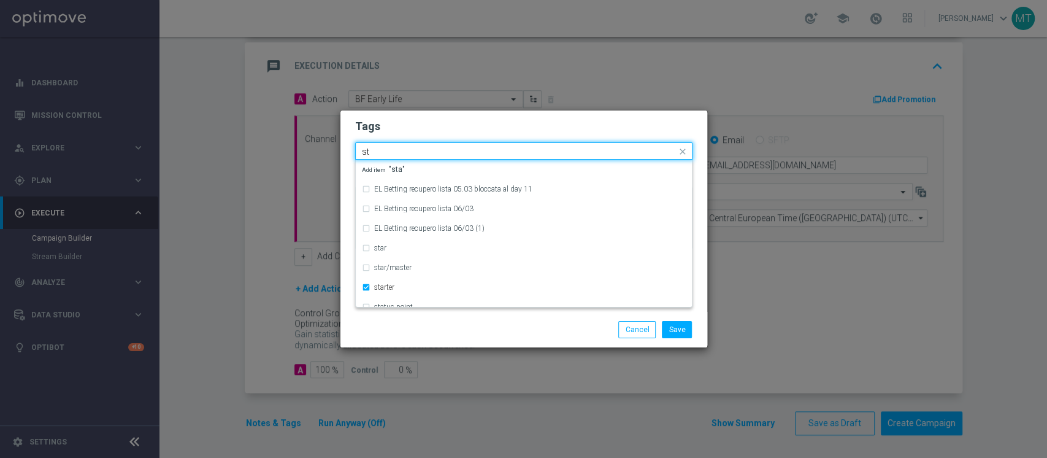
type input "s"
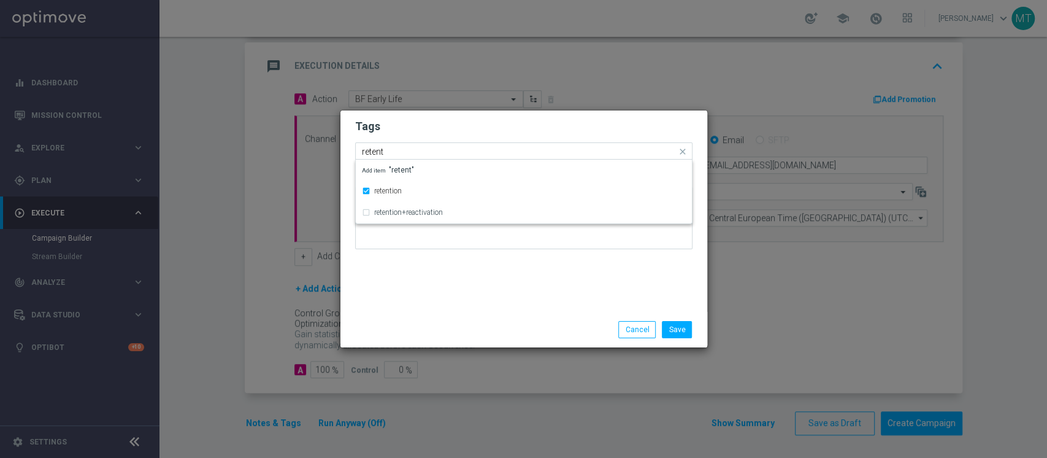
click at [390, 152] on input "retent" at bounding box center [519, 152] width 315 height 10
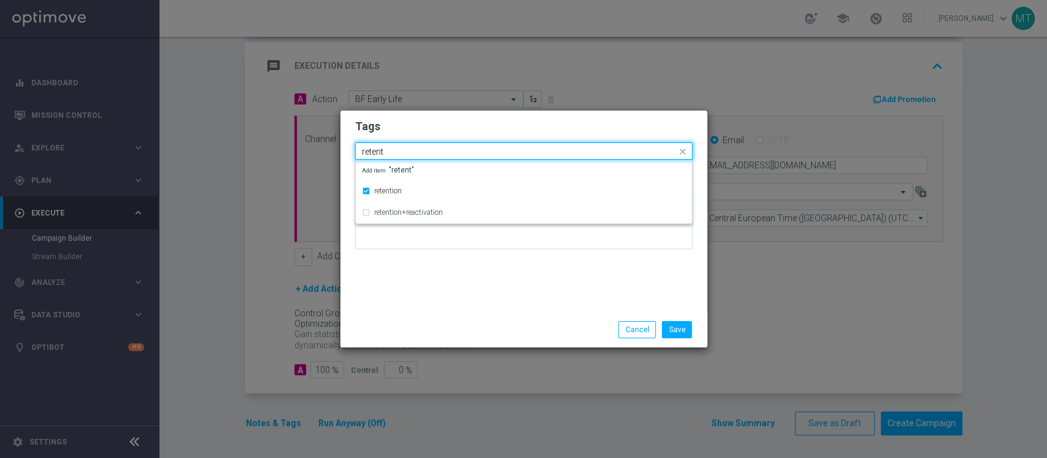
click at [390, 152] on input "retent" at bounding box center [519, 152] width 315 height 10
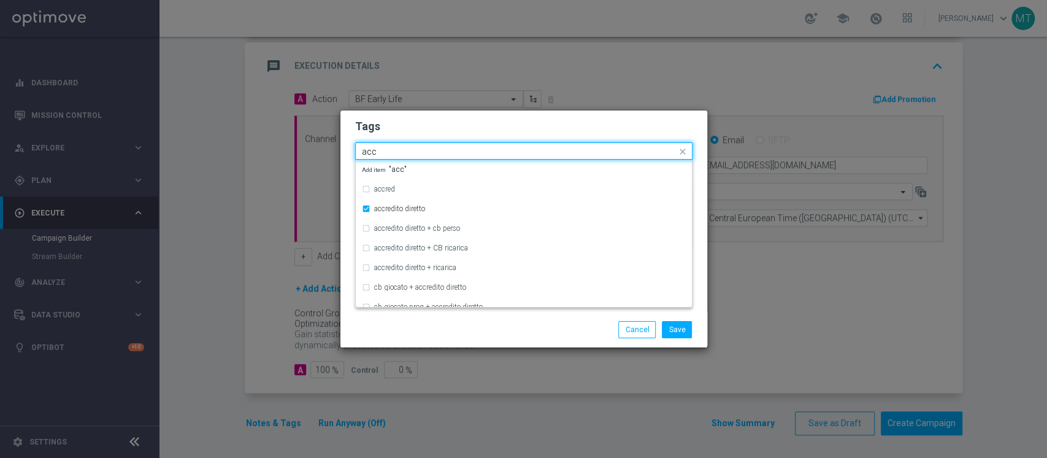
click at [389, 152] on input "acc" at bounding box center [519, 152] width 315 height 10
click at [389, 152] on input "all" at bounding box center [519, 152] width 315 height 10
type input "a"
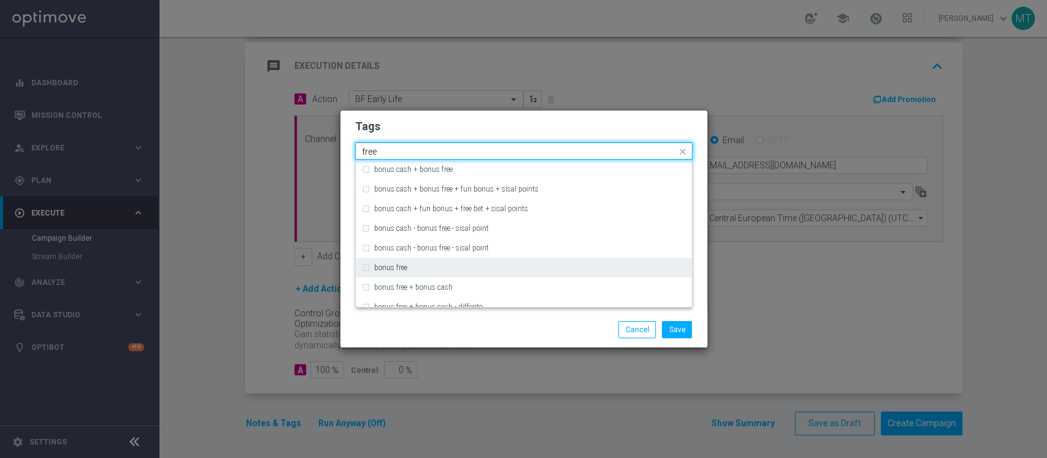
click at [417, 271] on div "bonus free" at bounding box center [524, 268] width 324 height 20
type input "free"
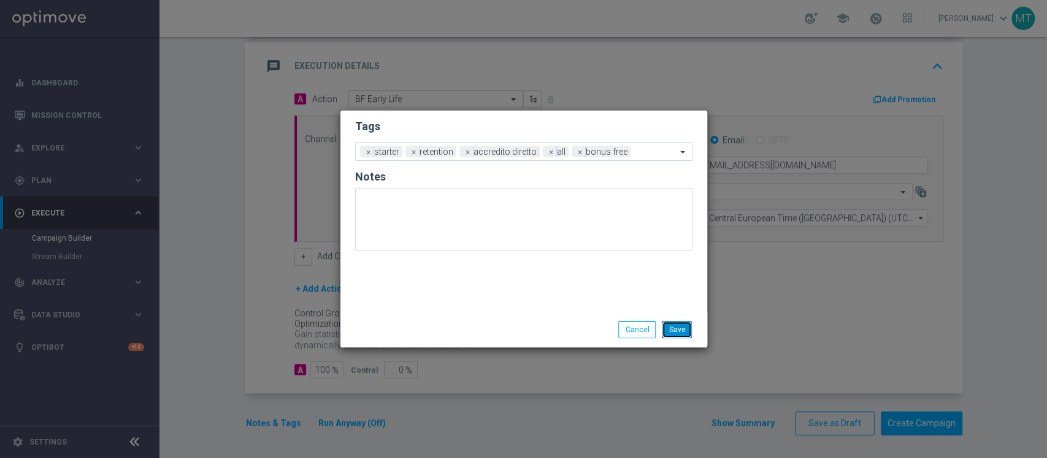
click at [680, 328] on button "Save" at bounding box center [677, 329] width 30 height 17
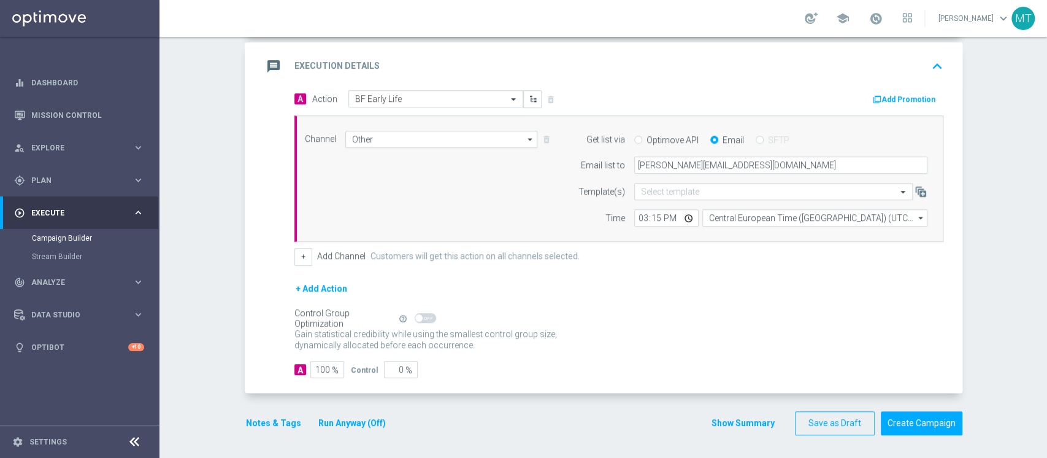
click at [887, 104] on button "Add Promotion" at bounding box center [906, 100] width 68 height 14
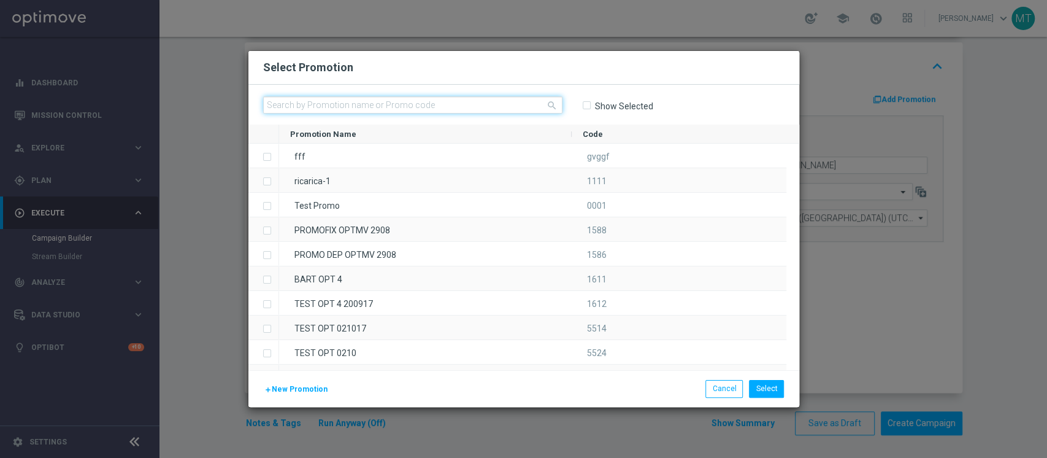
click at [495, 103] on input "text" at bounding box center [412, 104] width 299 height 17
paste input "231376"
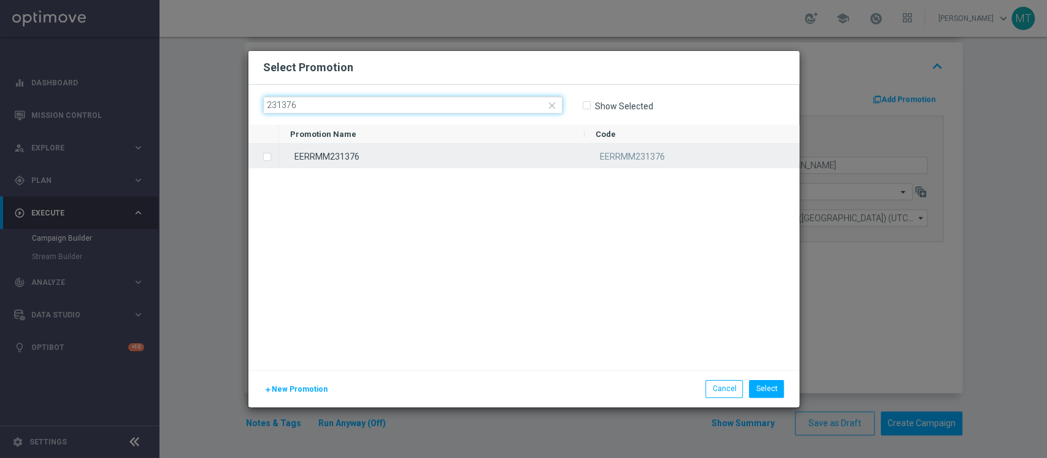
type input "231376"
click at [366, 150] on div "EERRMM231376" at bounding box center [432, 156] width 306 height 24
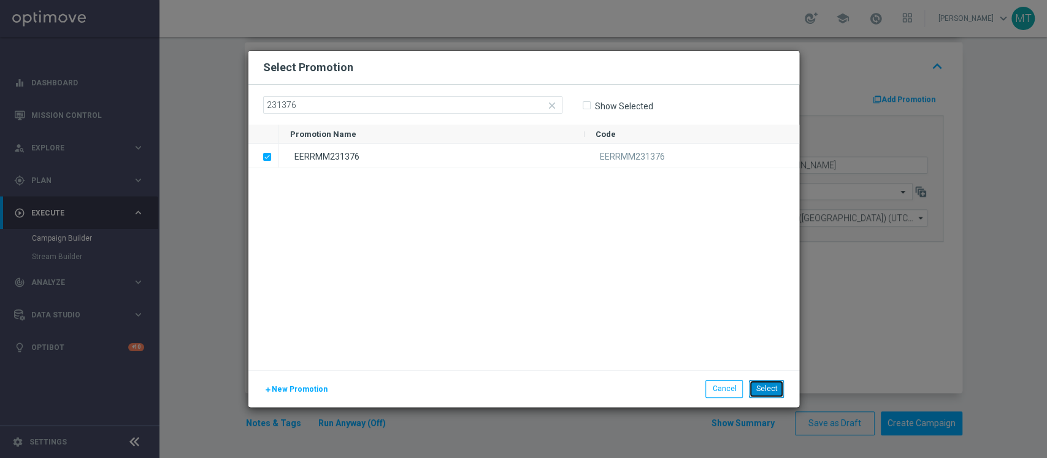
click at [761, 390] on button "Select" at bounding box center [766, 388] width 35 height 17
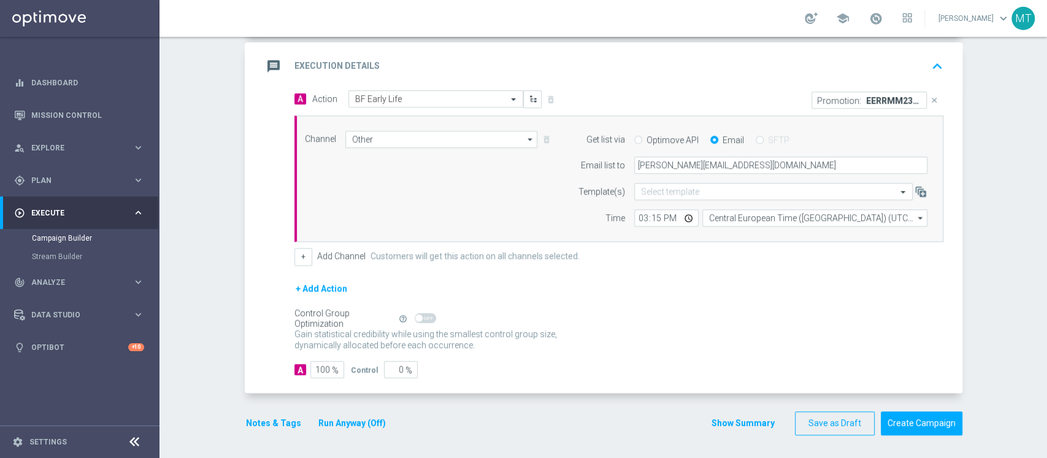
scroll to position [0, 0]
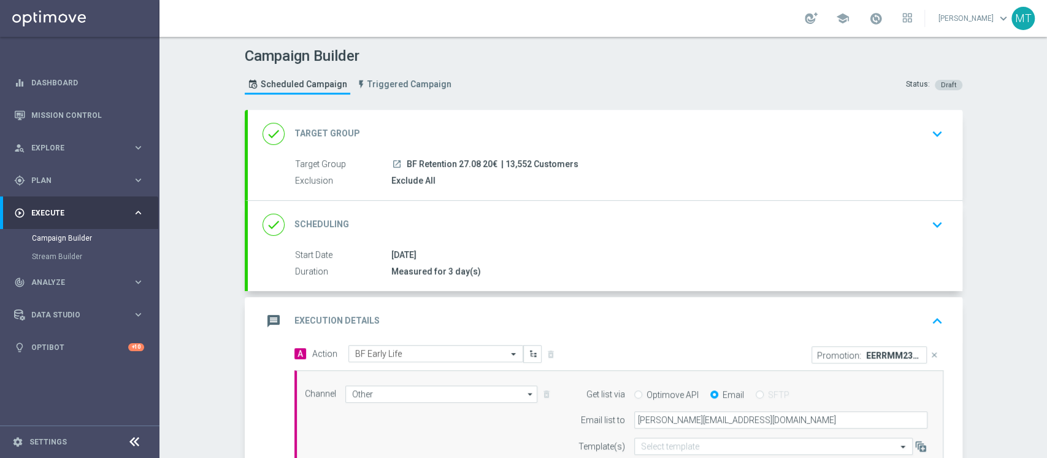
click at [501, 207] on div "done Scheduling keyboard_arrow_down" at bounding box center [605, 225] width 715 height 48
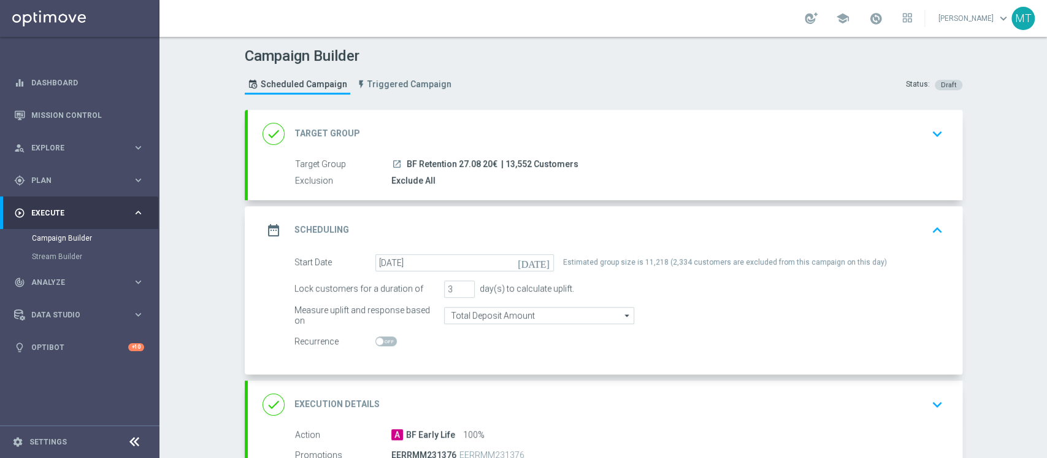
click at [573, 127] on div "done Target Group keyboard_arrow_down" at bounding box center [605, 133] width 685 height 23
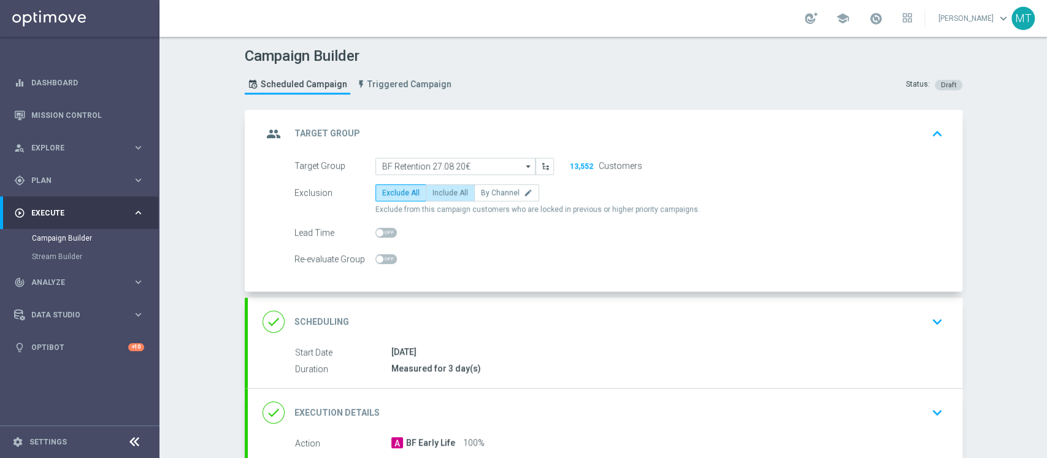
click at [433, 193] on span "Include All" at bounding box center [451, 192] width 36 height 9
click at [433, 193] on input "Include All" at bounding box center [437, 195] width 8 height 8
radio input "true"
click at [466, 133] on div "group Target Group keyboard_arrow_up" at bounding box center [605, 133] width 685 height 23
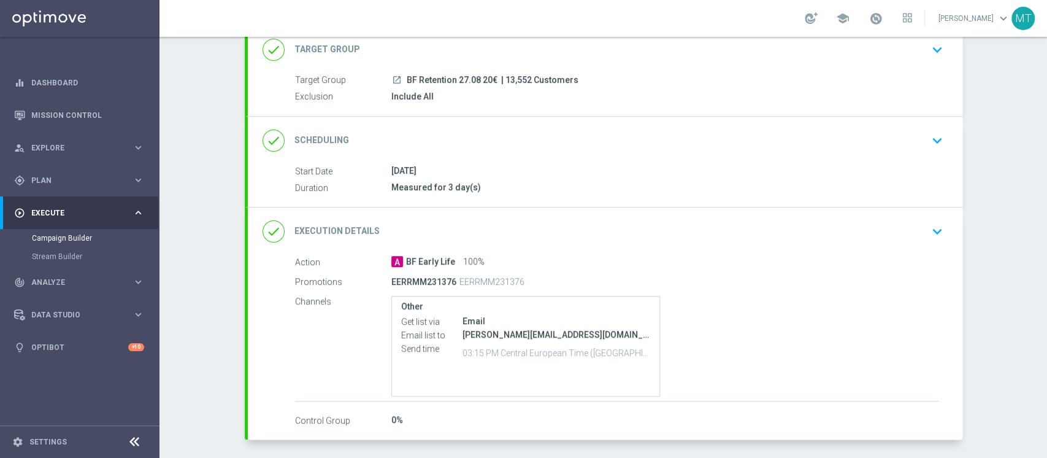
scroll to position [88, 0]
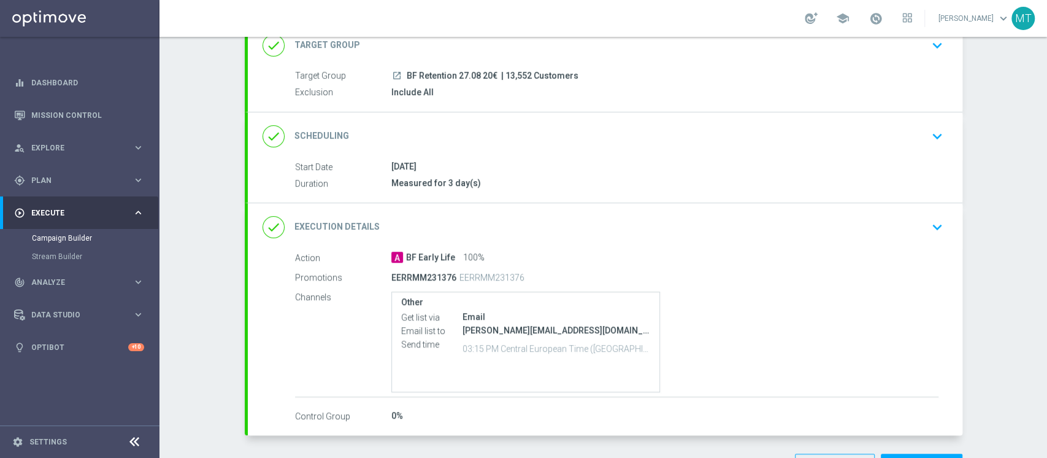
click at [500, 127] on div "done Scheduling keyboard_arrow_down" at bounding box center [605, 136] width 685 height 23
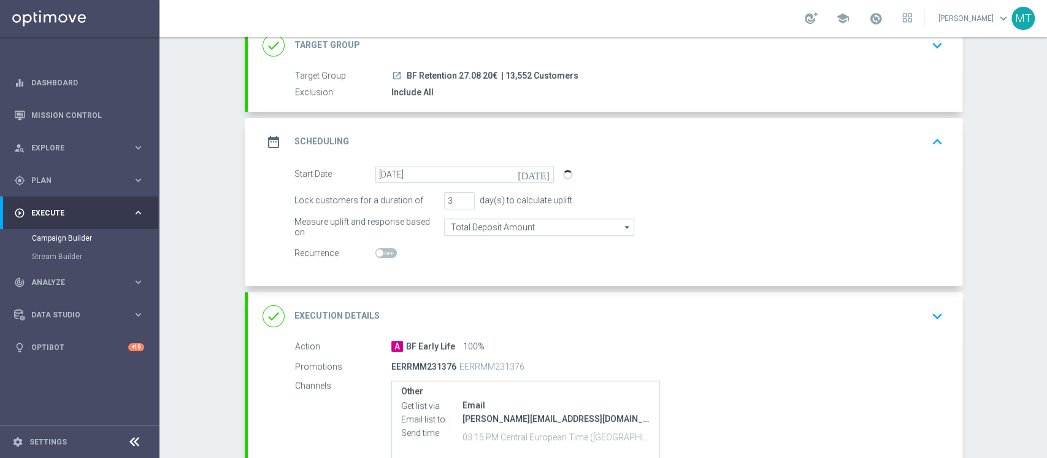
click at [500, 127] on div "date_range Scheduling keyboard_arrow_up" at bounding box center [605, 142] width 715 height 48
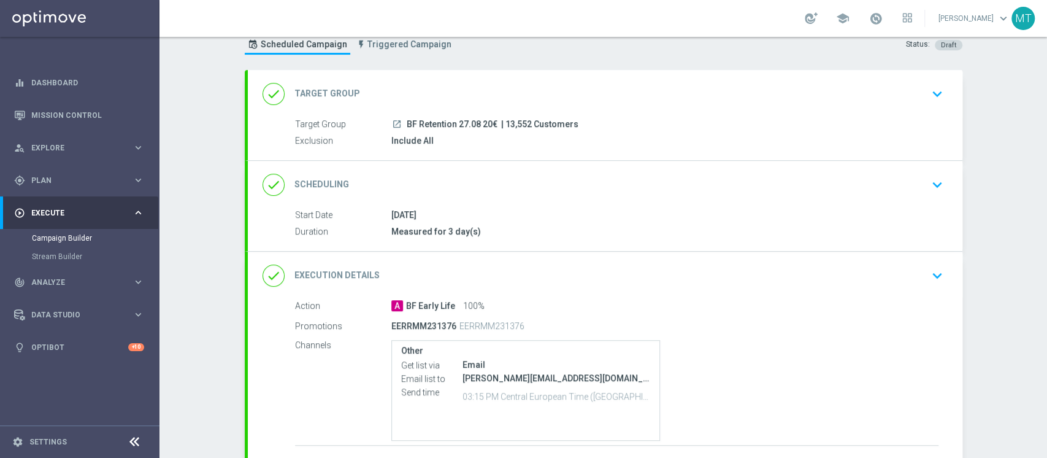
scroll to position [39, 0]
click at [485, 107] on div "done Target Group keyboard_arrow_down" at bounding box center [605, 95] width 715 height 48
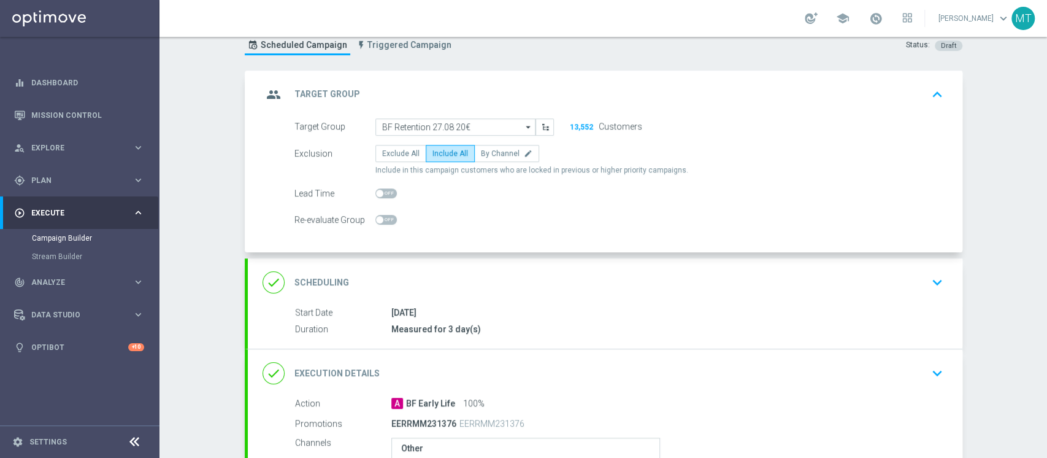
click at [503, 101] on div "group Target Group keyboard_arrow_up" at bounding box center [605, 94] width 685 height 23
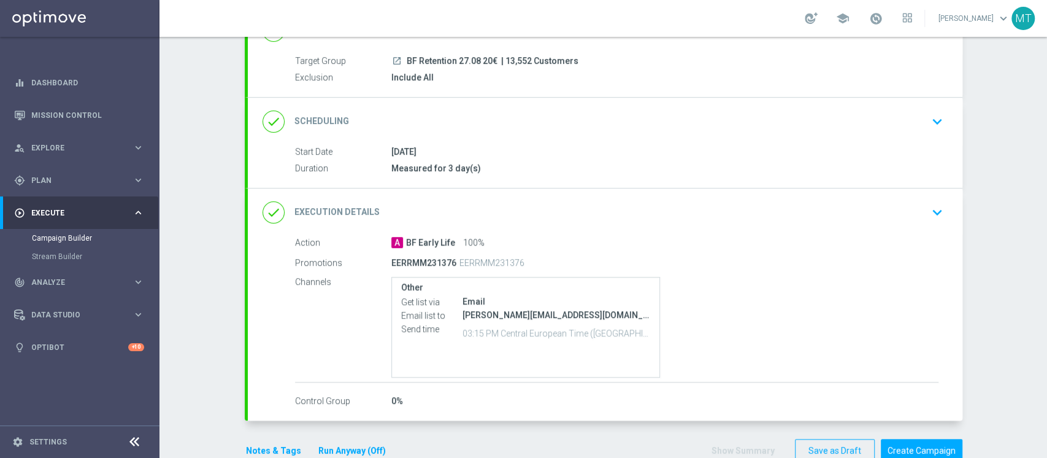
scroll to position [106, 0]
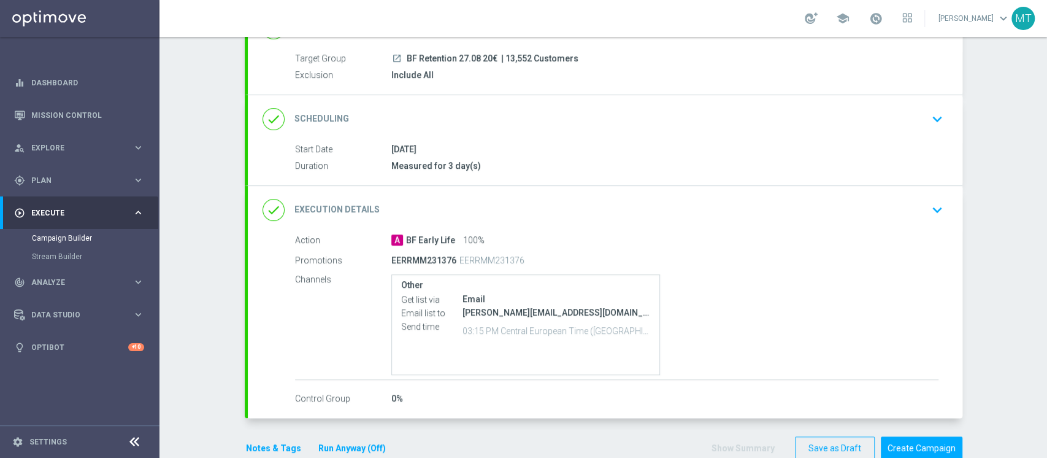
click at [520, 117] on div "done Scheduling keyboard_arrow_down" at bounding box center [605, 118] width 685 height 23
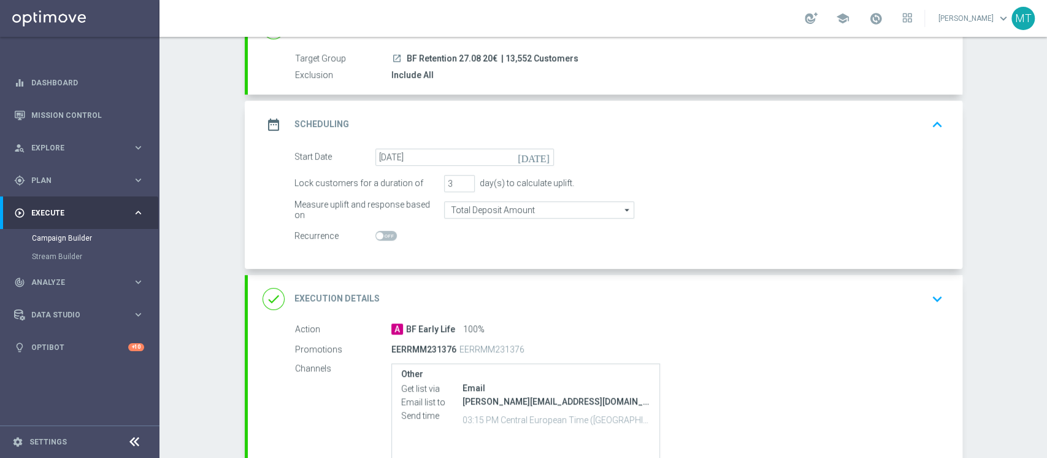
click at [520, 117] on div "date_range Scheduling keyboard_arrow_up" at bounding box center [605, 124] width 685 height 23
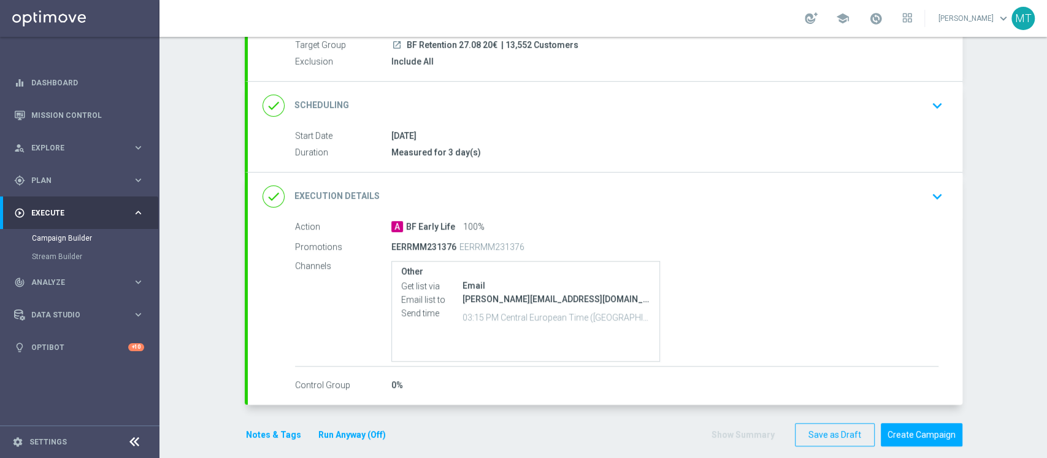
scroll to position [0, 0]
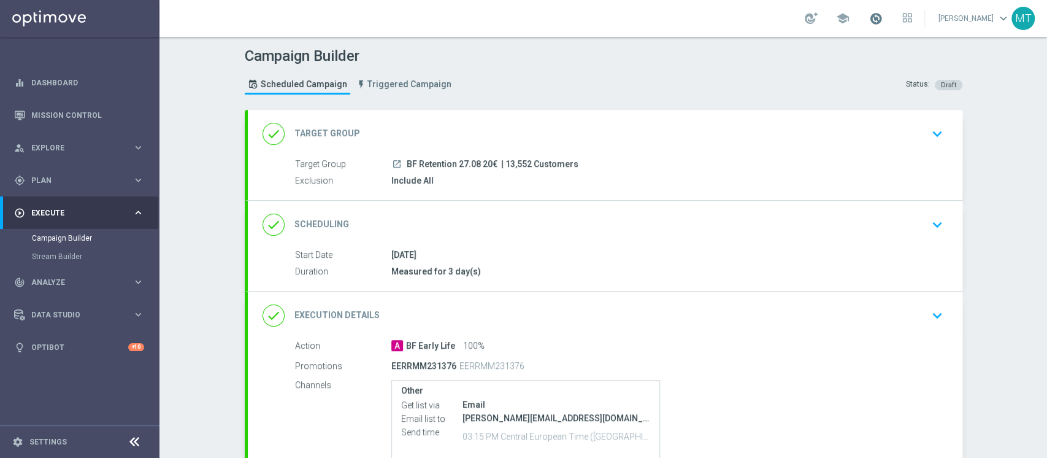
click at [883, 16] on span at bounding box center [877, 19] width 14 height 14
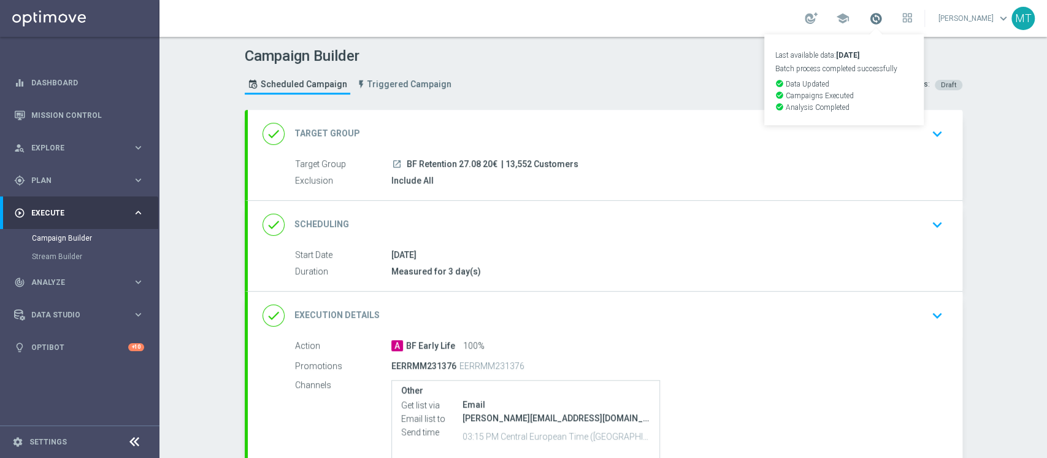
click at [883, 16] on span at bounding box center [877, 19] width 14 height 14
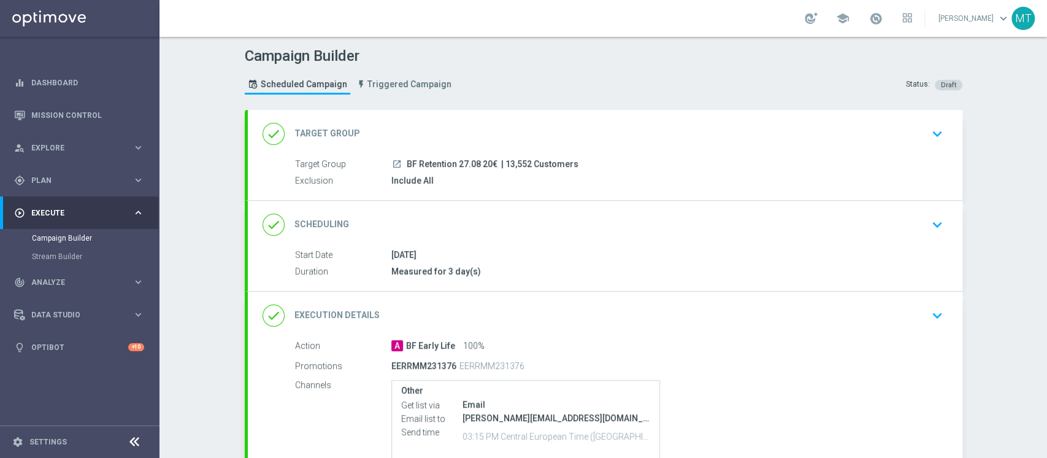
scroll to position [131, 0]
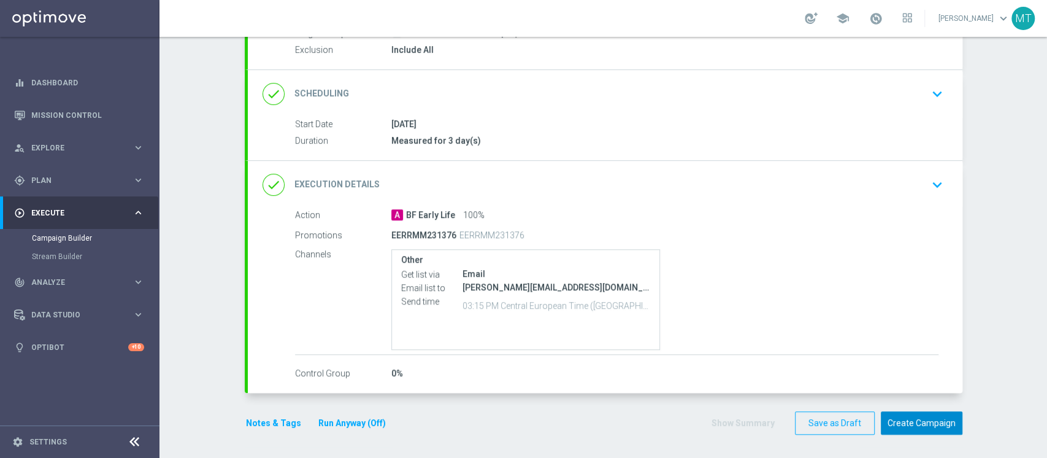
click at [922, 429] on button "Create Campaign" at bounding box center [922, 423] width 82 height 24
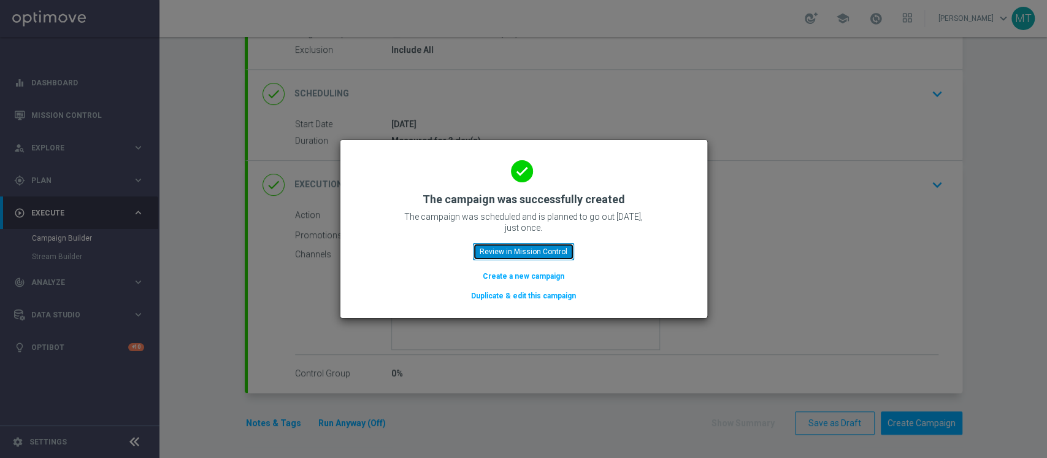
click at [533, 248] on button "Review in Mission Control" at bounding box center [523, 251] width 101 height 17
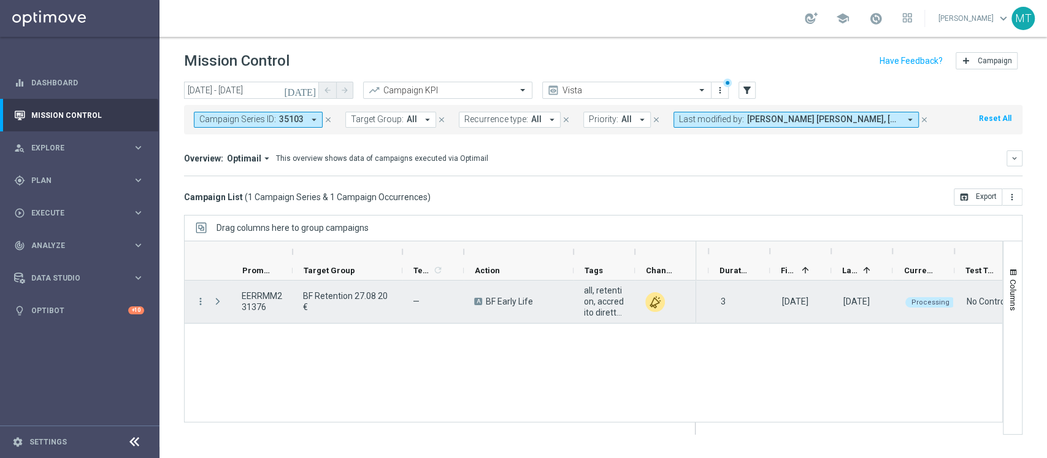
scroll to position [0, 49]
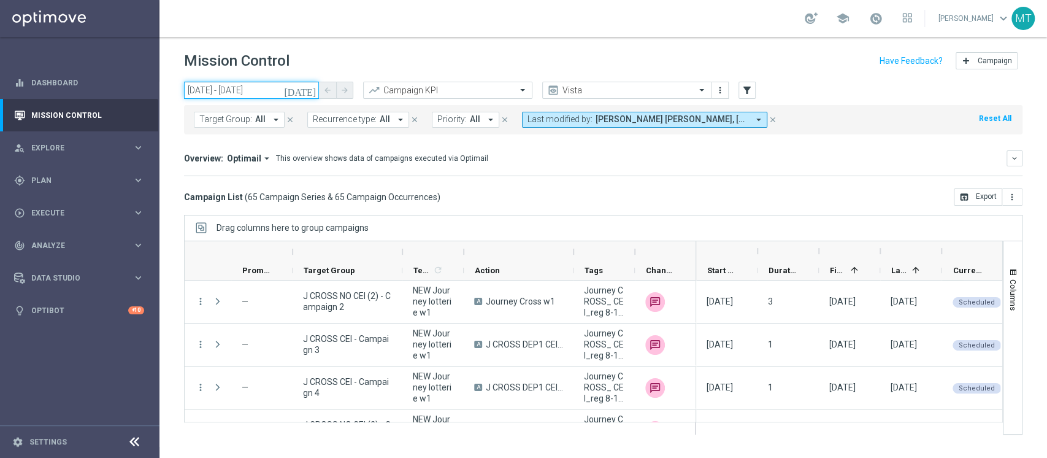
click at [279, 89] on input "22 Aug 2025 - 22 Aug 2025" at bounding box center [251, 90] width 135 height 17
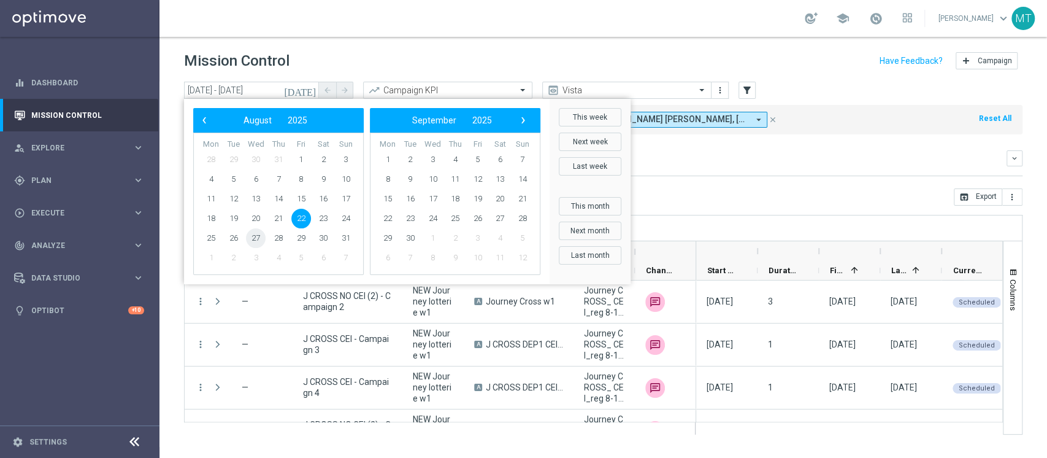
click at [257, 238] on span "27" at bounding box center [256, 238] width 20 height 20
type input "[DATE] - [DATE]"
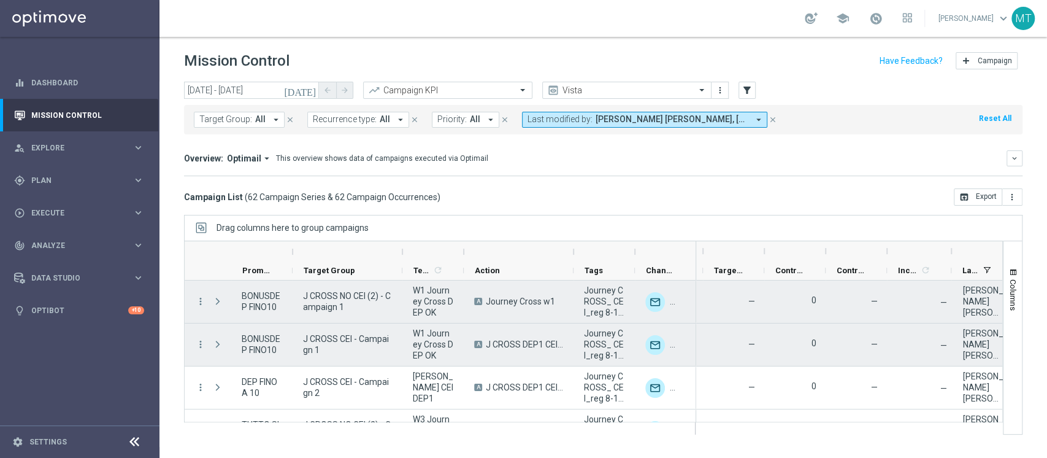
scroll to position [0, 423]
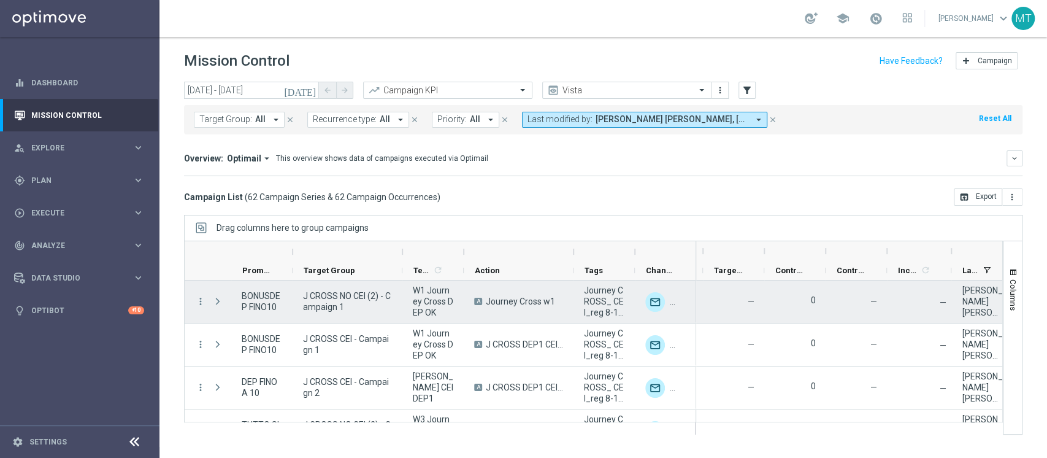
click at [719, 280] on div "—" at bounding box center [734, 301] width 61 height 42
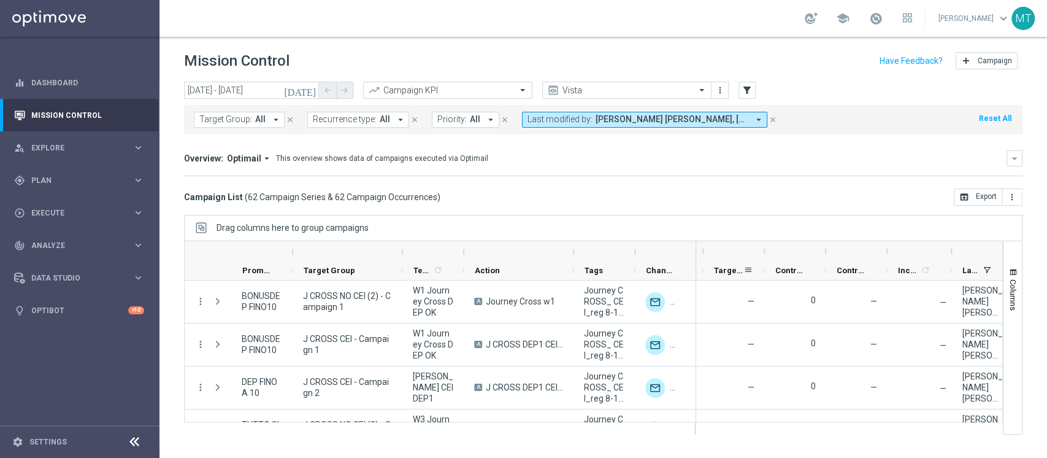
click at [718, 276] on div "Targeted Response Rate" at bounding box center [728, 270] width 29 height 19
click at [718, 276] on div "Targeted Response Rate 1" at bounding box center [728, 270] width 29 height 19
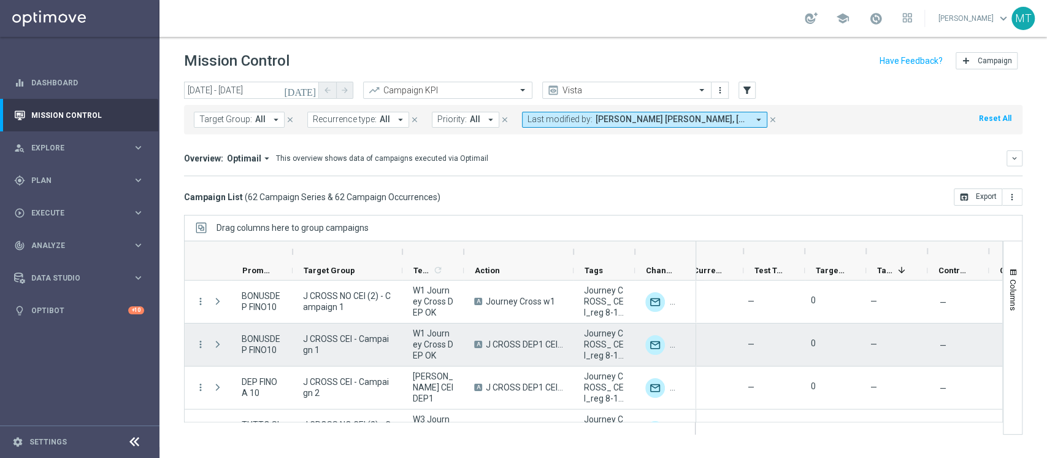
scroll to position [0, 261]
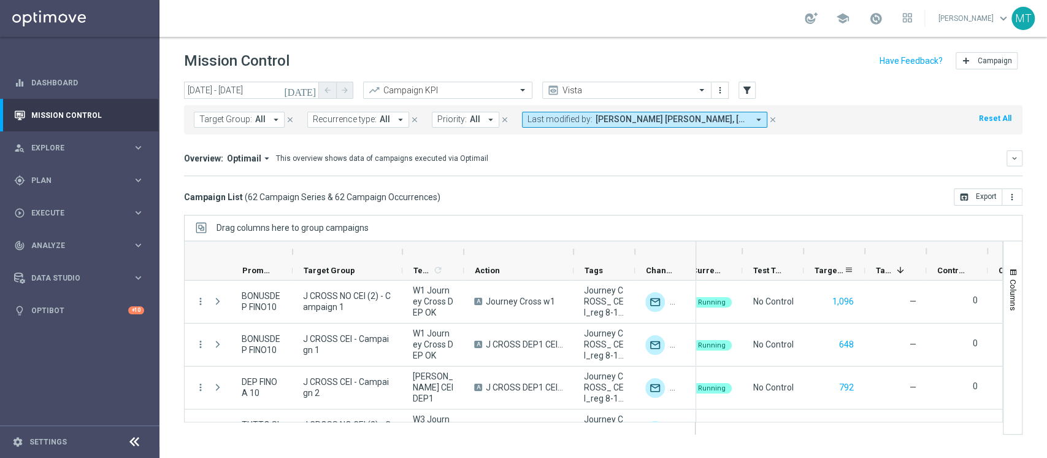
click at [836, 268] on span "Targeted Customers" at bounding box center [829, 270] width 29 height 9
click at [830, 268] on span "Targeted Customers" at bounding box center [823, 270] width 16 height 9
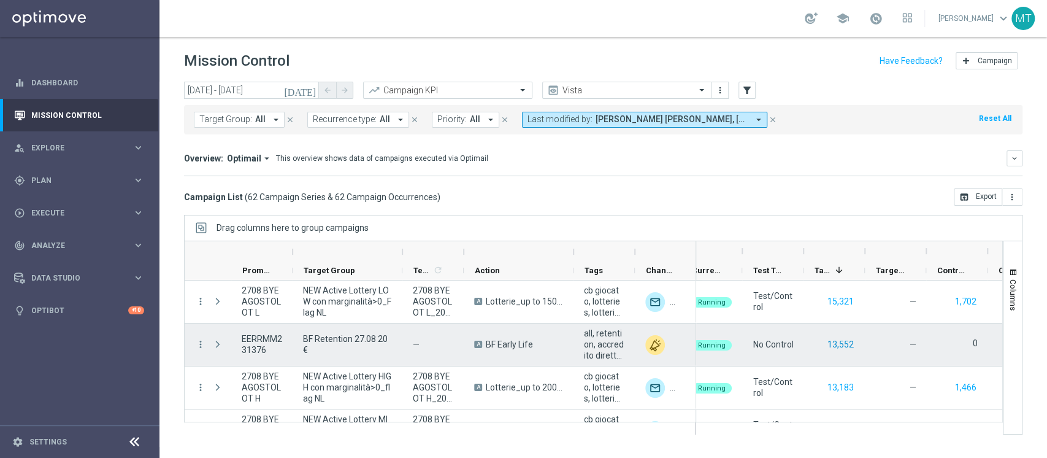
click at [839, 346] on button "13,552" at bounding box center [841, 344] width 29 height 15
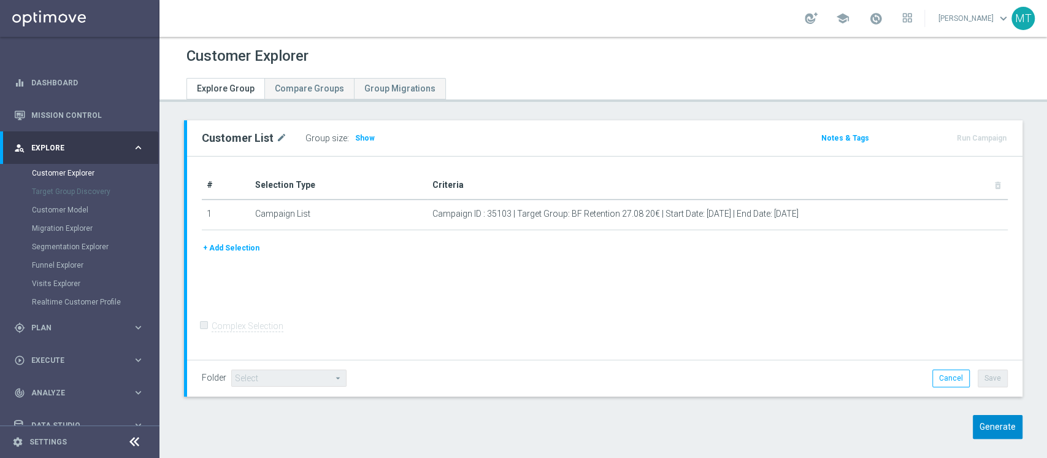
drag, startPoint x: 982, startPoint y: 439, endPoint x: 982, endPoint y: 428, distance: 11.0
click at [982, 428] on div "Customer List mode_edit Group size : Show Notes & Tags Run Campaign" at bounding box center [604, 288] width 888 height 337
click at [982, 428] on button "Generate" at bounding box center [998, 427] width 50 height 24
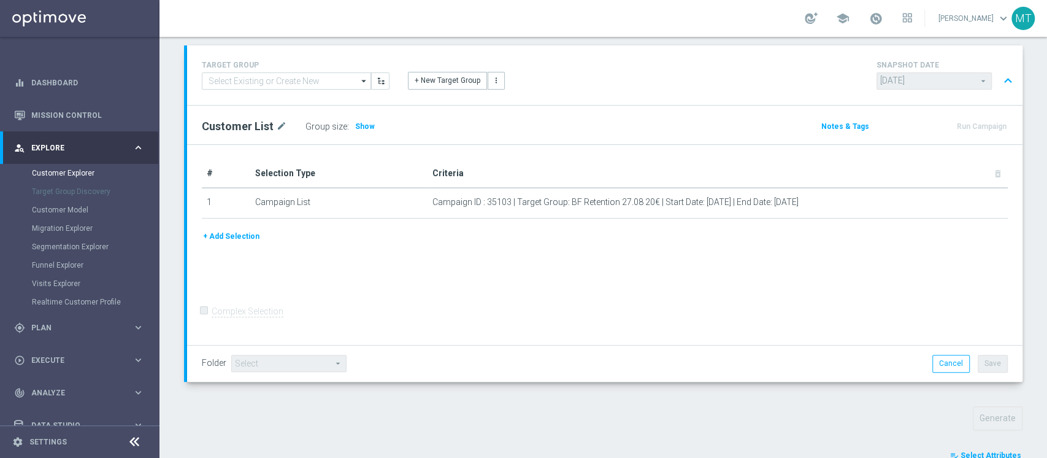
scroll to position [312, 0]
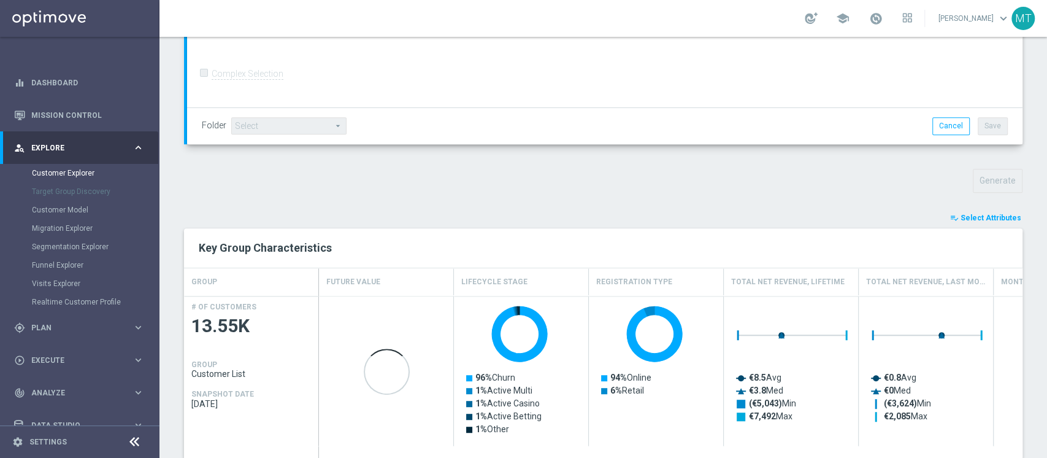
click at [975, 220] on span "Select Attributes" at bounding box center [991, 218] width 61 height 9
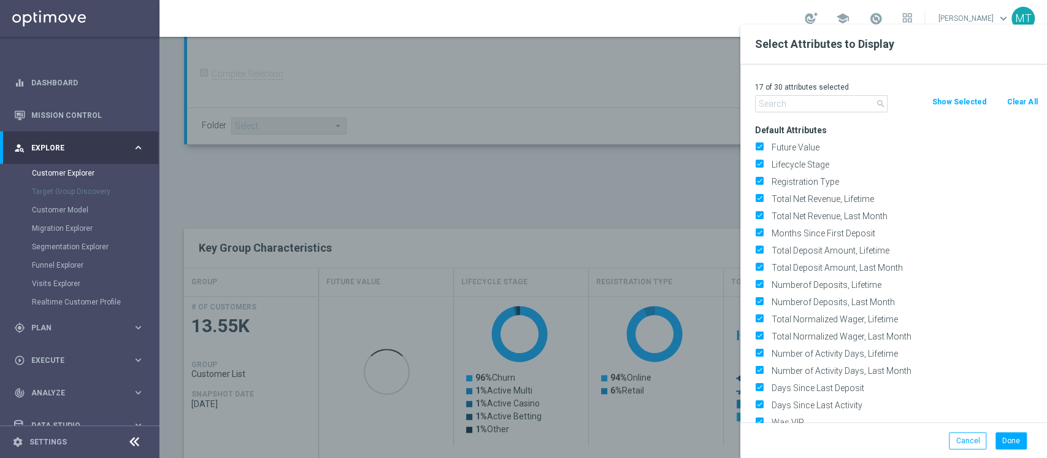
click at [1008, 106] on button "Clear All" at bounding box center [1022, 102] width 33 height 14
checkbox input "false"
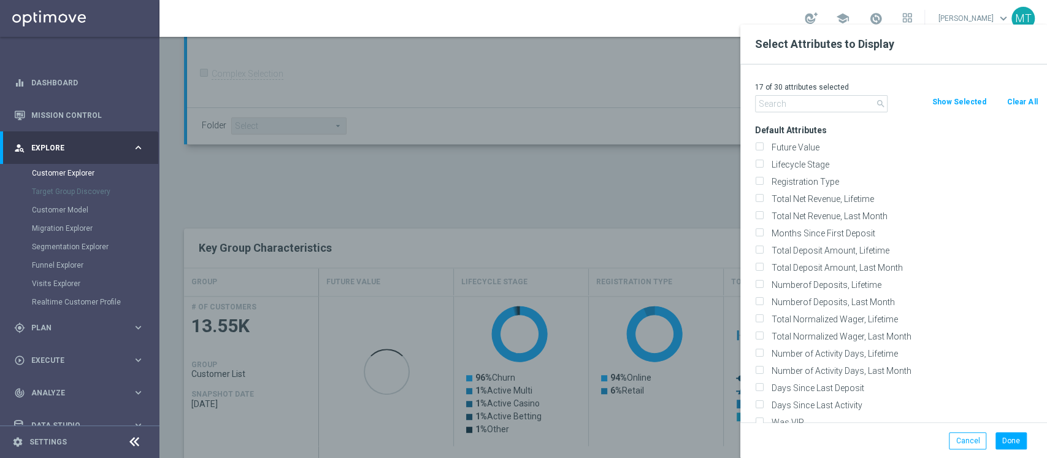
checkbox input "false"
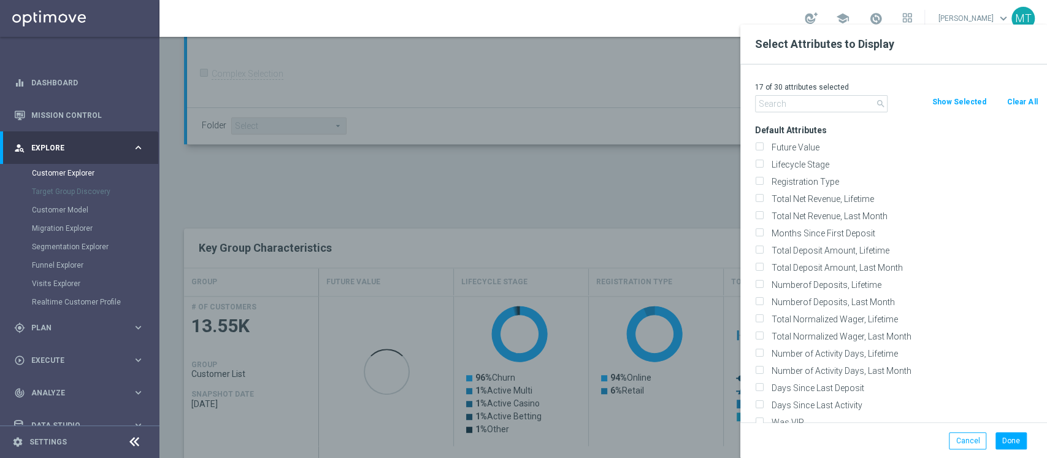
checkbox input "false"
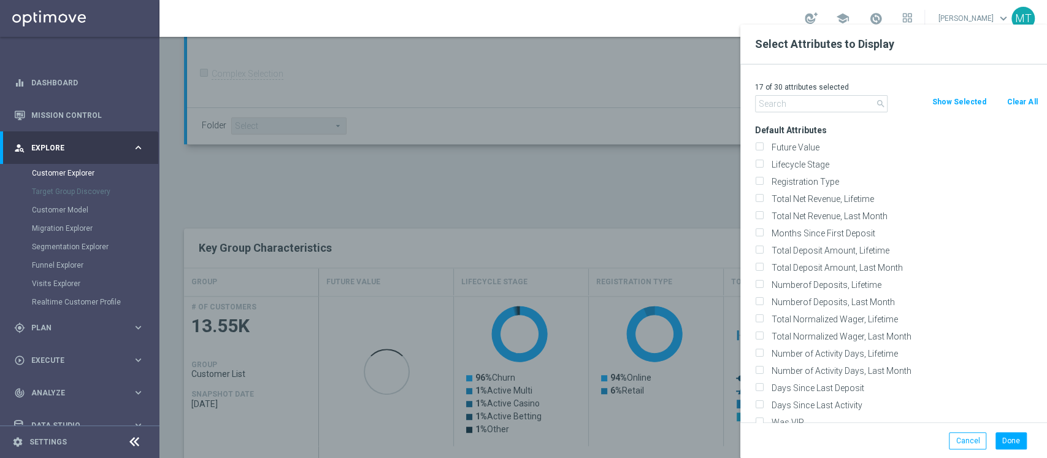
checkbox input "false"
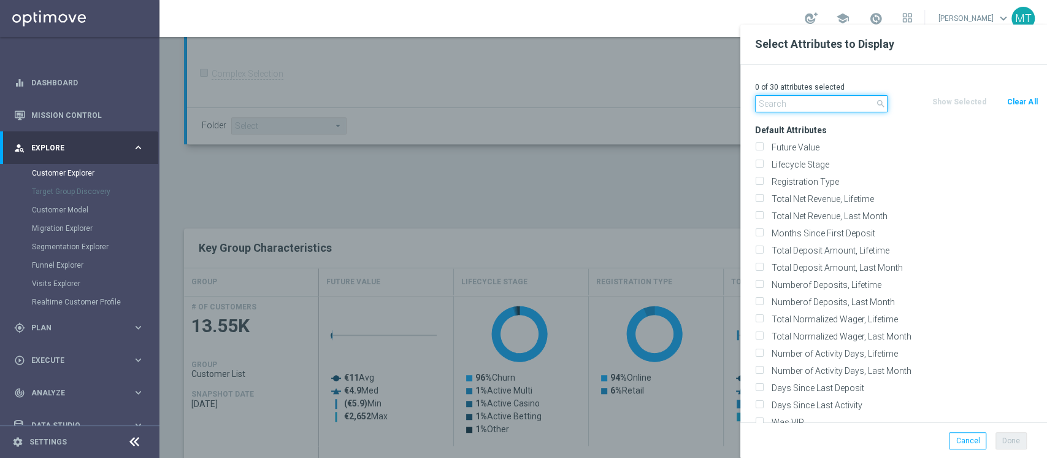
click at [862, 110] on input "text" at bounding box center [821, 103] width 133 height 17
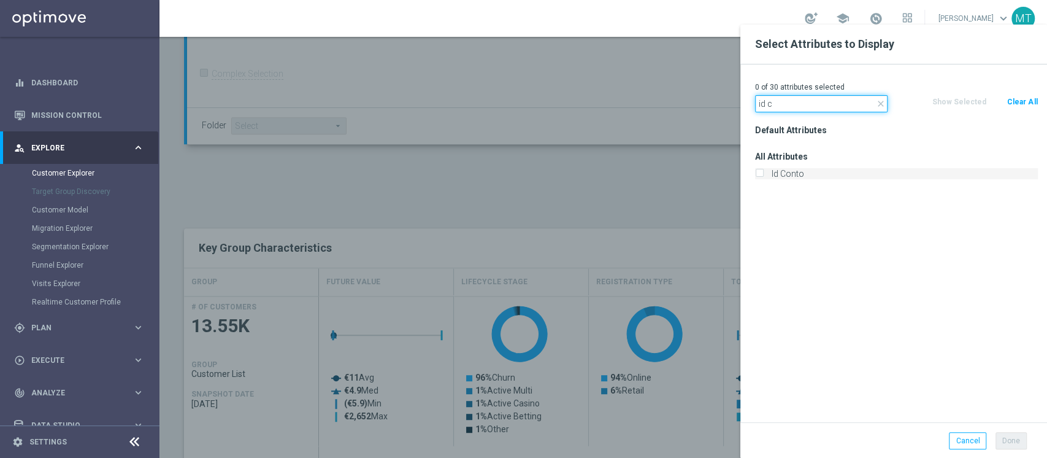
type input "id c"
click at [825, 176] on label "Id Conto" at bounding box center [903, 173] width 271 height 11
click at [763, 176] on input "Id Conto" at bounding box center [759, 175] width 8 height 8
checkbox input "true"
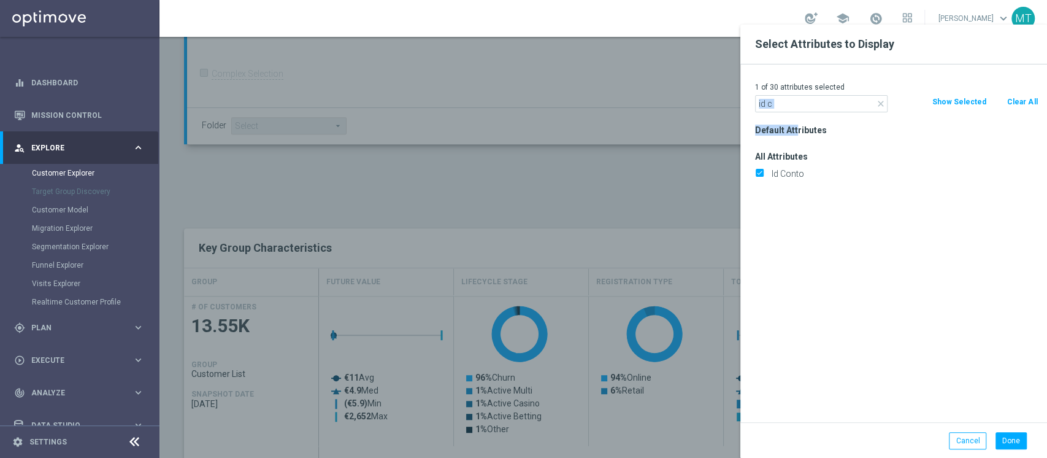
click at [793, 109] on div "1 of 30 attributes selected close id c Clear All Show Selected Default Attribut…" at bounding box center [894, 243] width 307 height 358
click at [793, 109] on input "id c" at bounding box center [821, 103] width 133 height 17
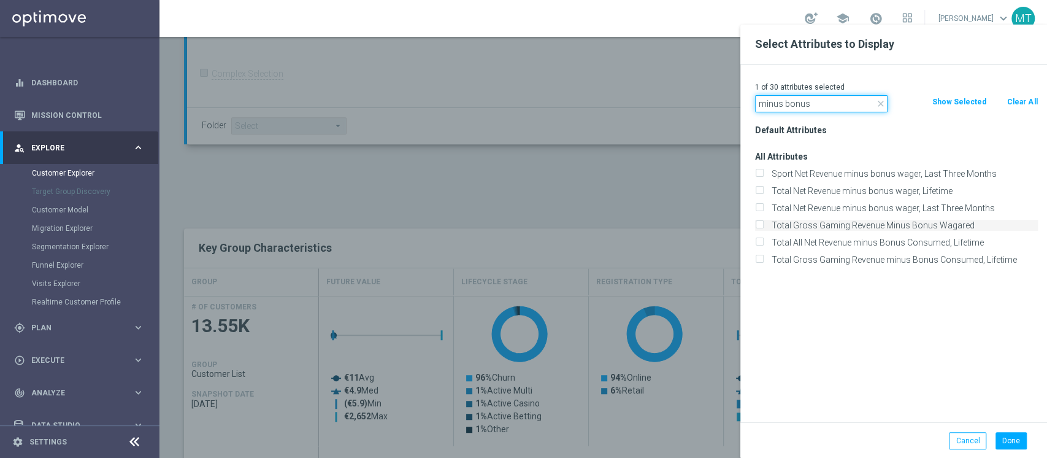
type input "minus bonus"
click at [911, 222] on label "Total Gross Gaming Revenue Minus Bonus Wagared" at bounding box center [903, 225] width 271 height 11
click at [763, 223] on input "Total Gross Gaming Revenue Minus Bonus Wagared" at bounding box center [759, 227] width 8 height 8
checkbox input "true"
click at [1008, 434] on button "Done" at bounding box center [1011, 440] width 31 height 17
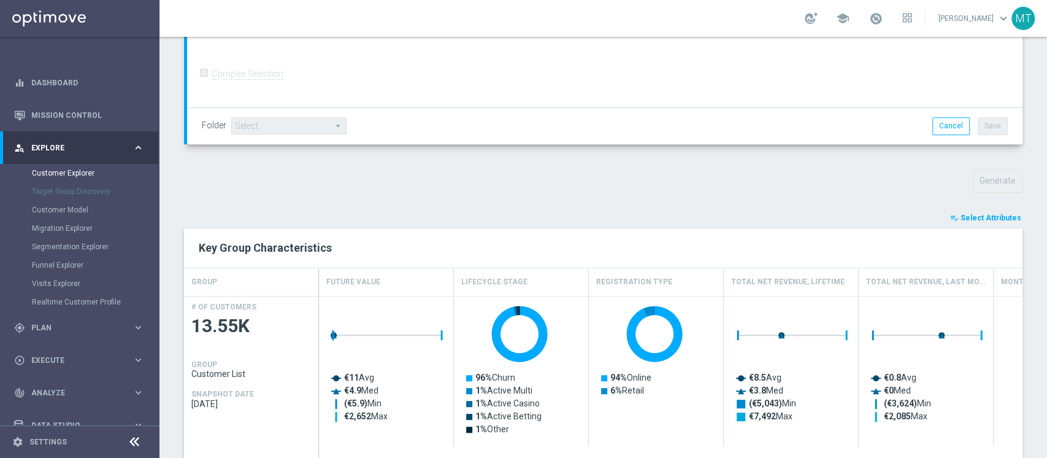
type input "Search"
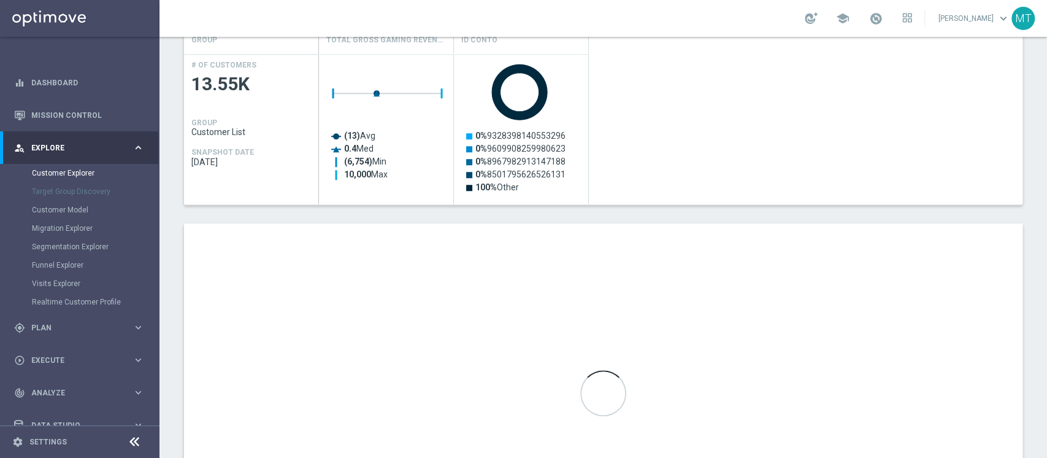
scroll to position [546, 0]
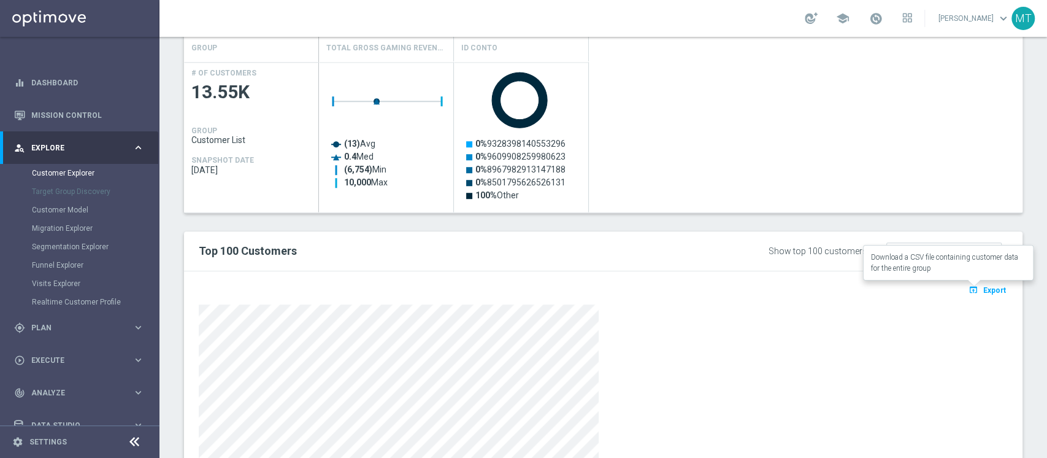
click at [984, 287] on span "Export" at bounding box center [995, 290] width 23 height 9
